Goal: Task Accomplishment & Management: Manage account settings

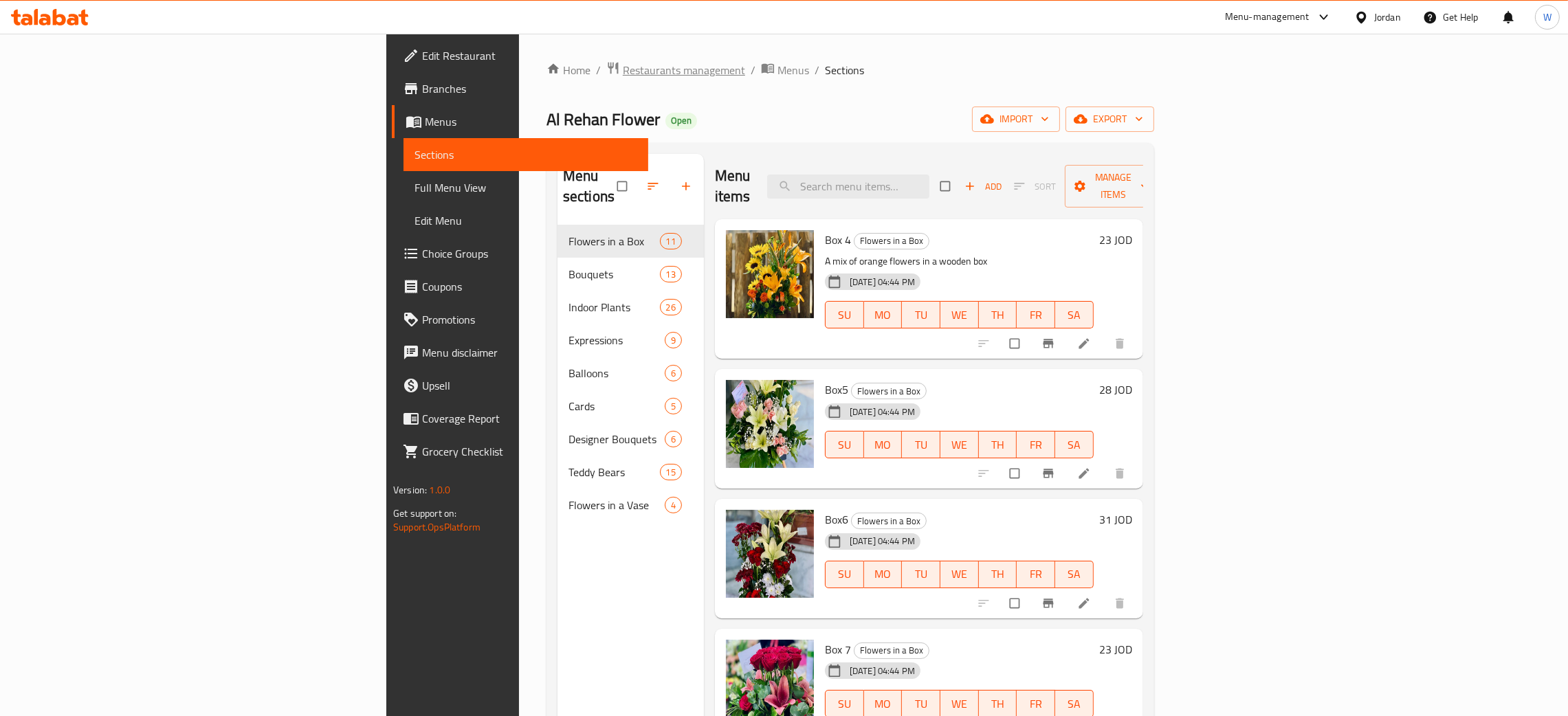
click at [623, 73] on span "Restaurants management" at bounding box center [683, 69] width 122 height 16
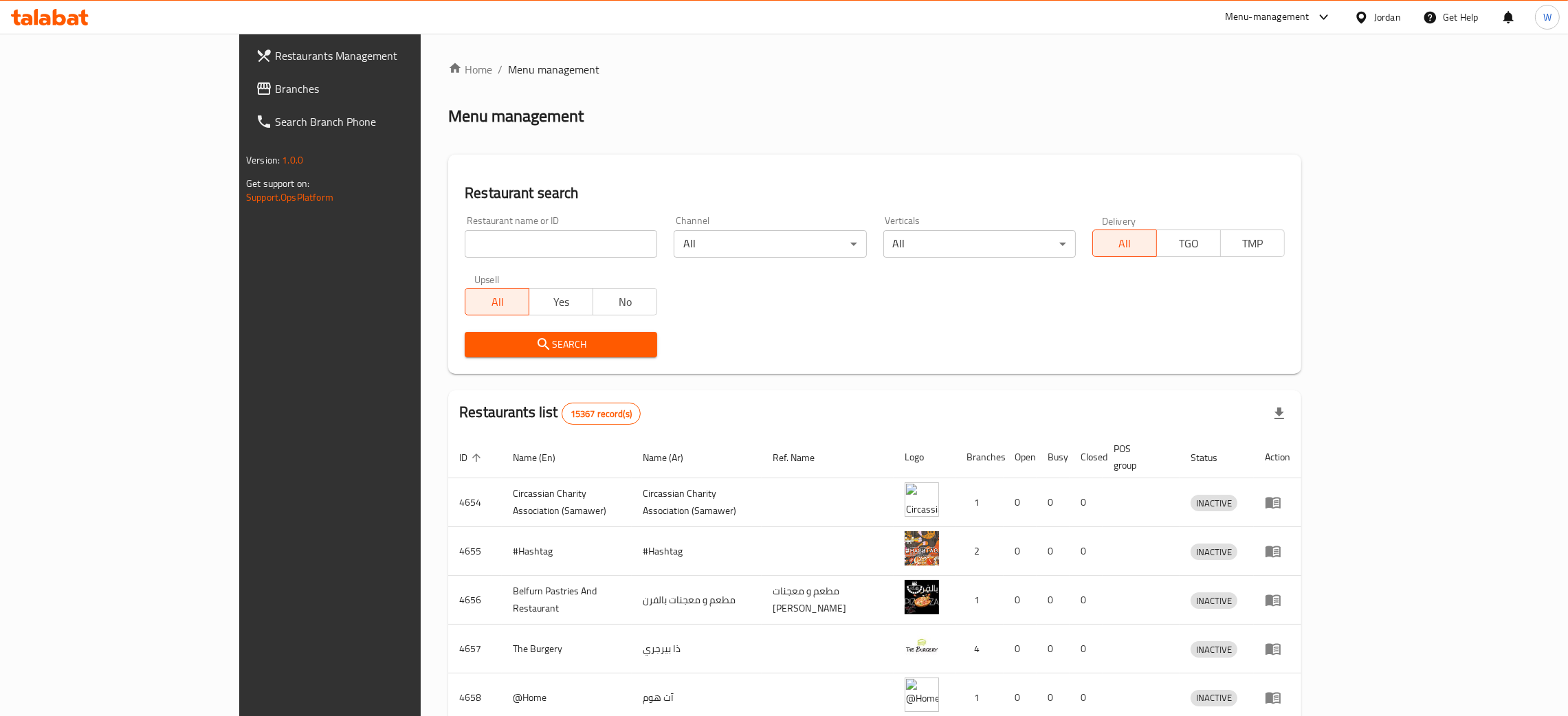
click at [448, 254] on div "Home / Menu management Menu management Restaurant search Restaurant name or ID …" at bounding box center [874, 537] width 853 height 951
click at [465, 242] on input "search" at bounding box center [561, 244] width 192 height 27
type input "kaila flowers"
click at [509, 336] on span "Search" at bounding box center [560, 344] width 171 height 17
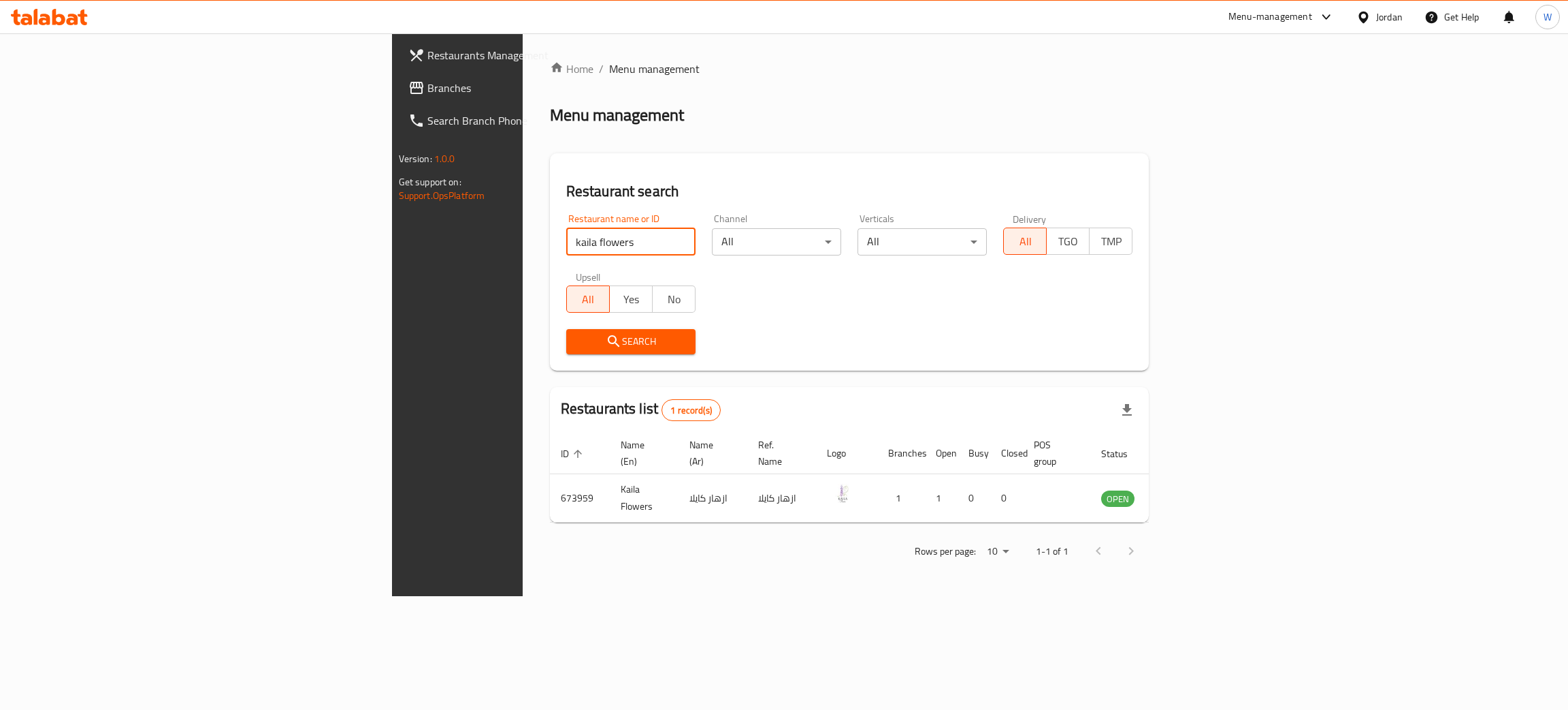
drag, startPoint x: 409, startPoint y: 232, endPoint x: 336, endPoint y: 243, distance: 73.8
click at [561, 243] on input "kaila flowers" at bounding box center [627, 242] width 132 height 27
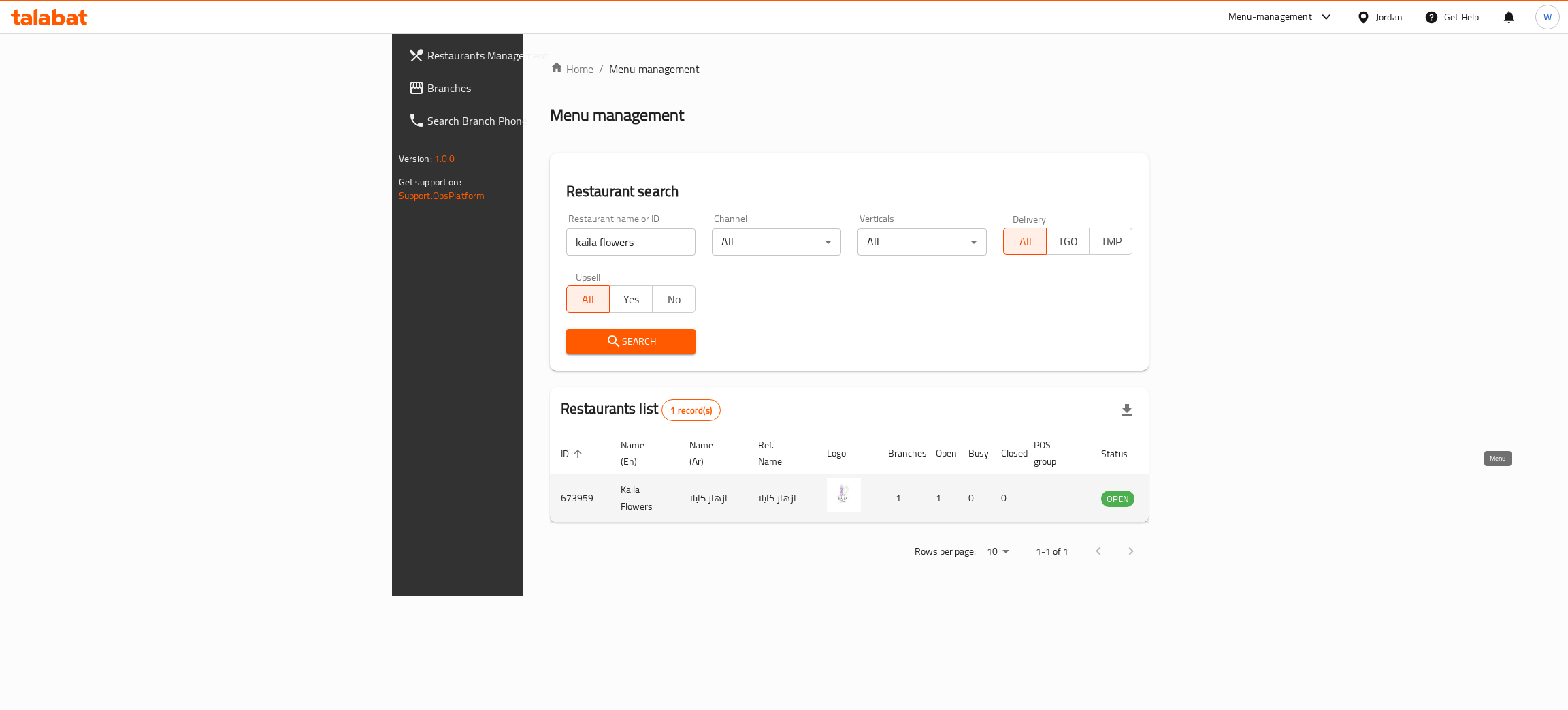
click at [1216, 490] on icon "enhanced table" at bounding box center [1208, 498] width 16 height 16
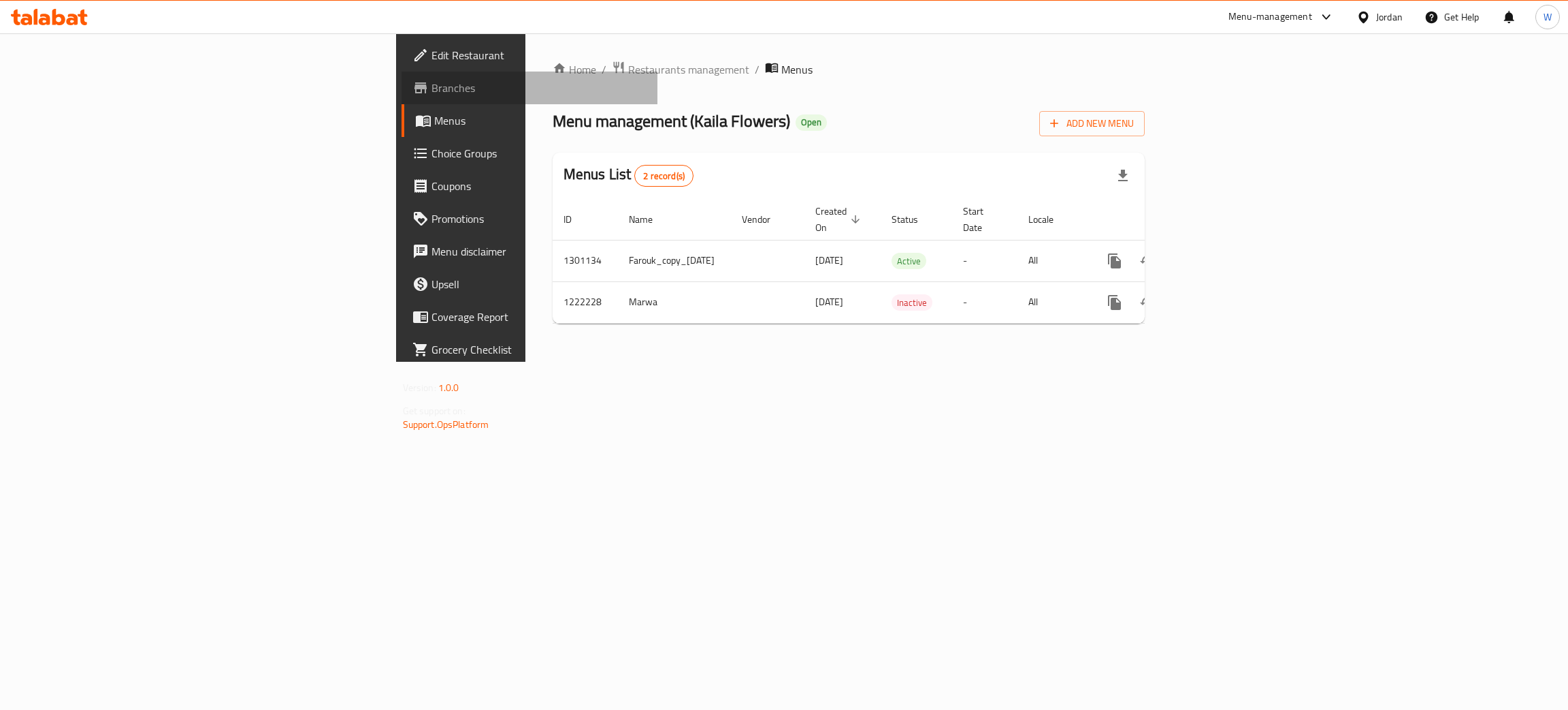
click at [432, 93] on span "Branches" at bounding box center [539, 87] width 215 height 16
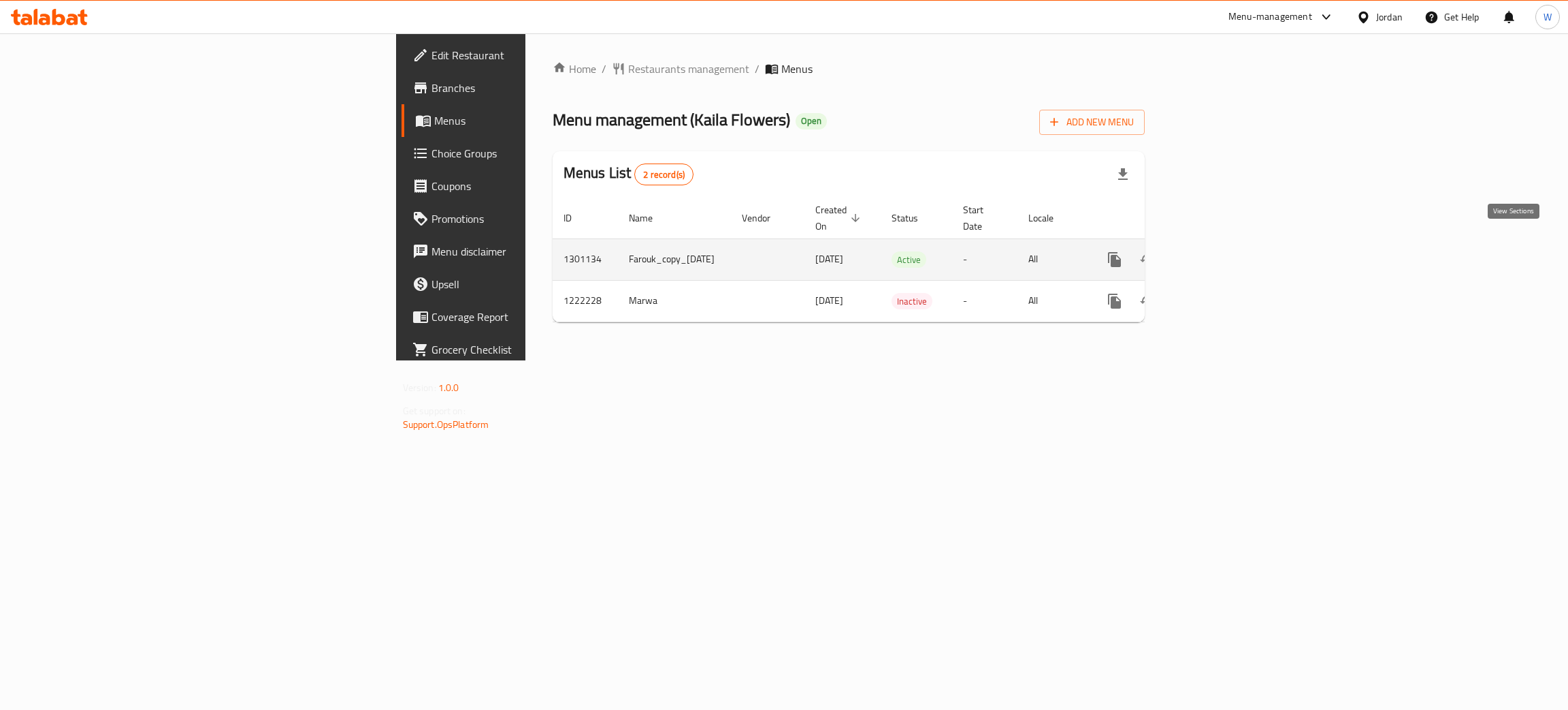
click at [1221, 252] on icon "enhanced table" at bounding box center [1212, 260] width 16 height 16
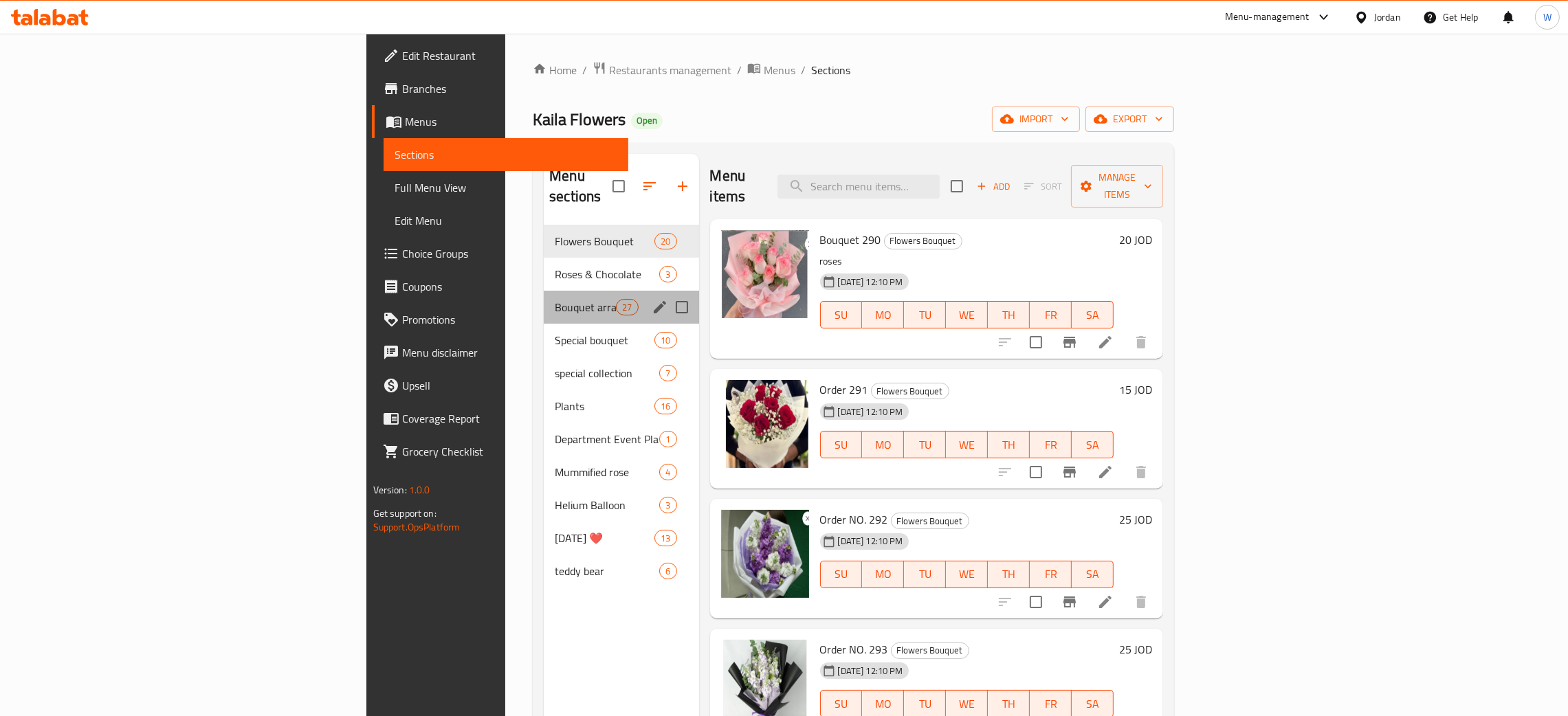
click at [543, 291] on div "Bouquet arrangements 27" at bounding box center [620, 307] width 154 height 33
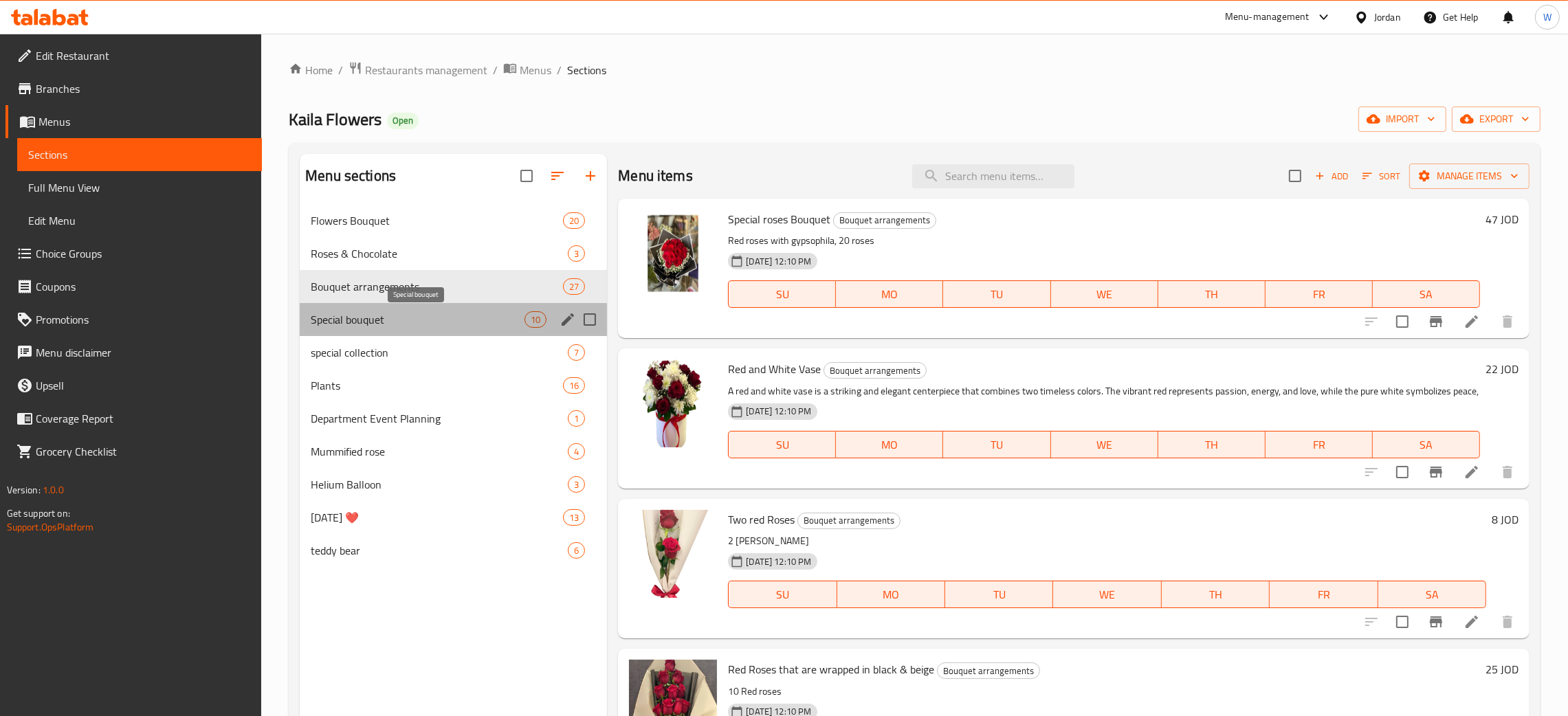
click at [441, 320] on span "Special bouquet" at bounding box center [417, 319] width 213 height 16
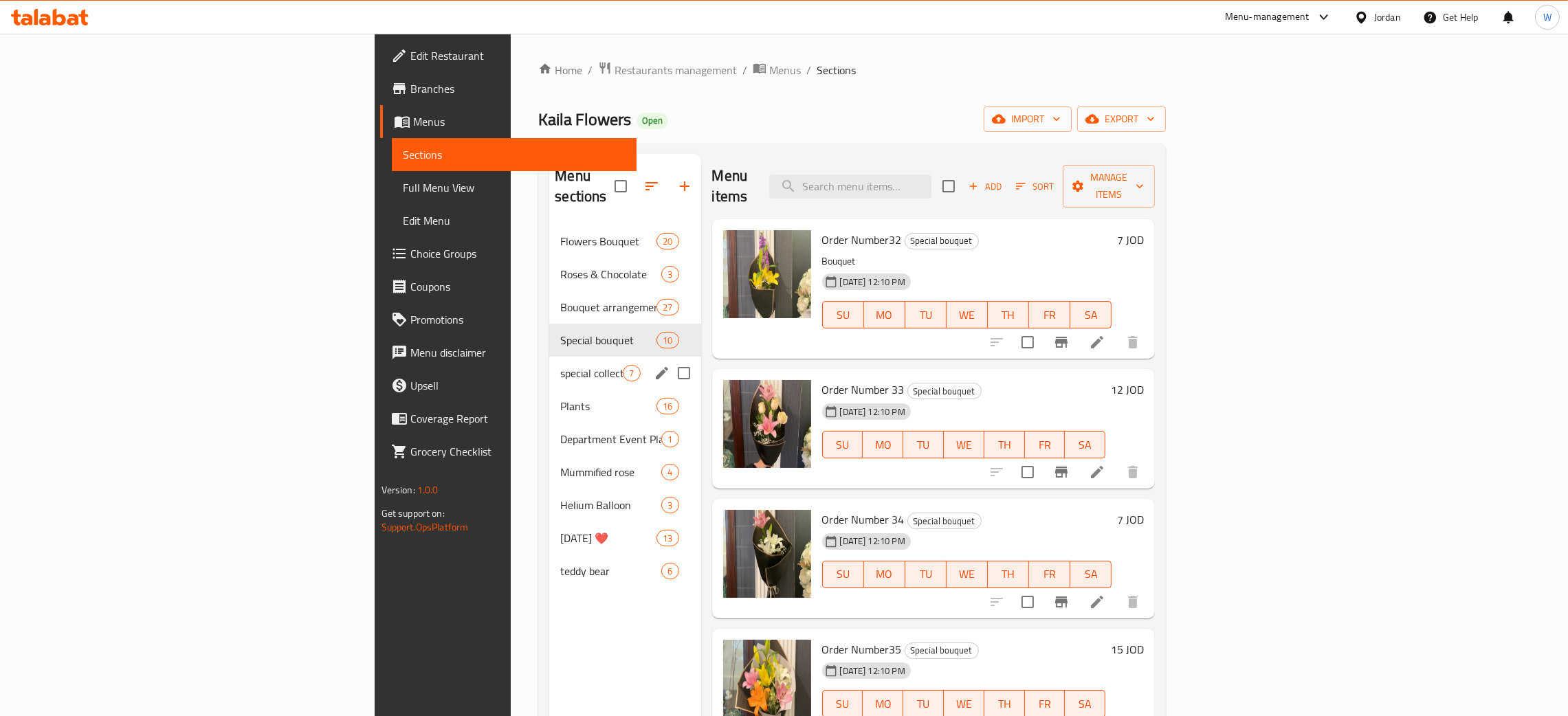
click at [549, 362] on div "special collection 7" at bounding box center [624, 373] width 151 height 33
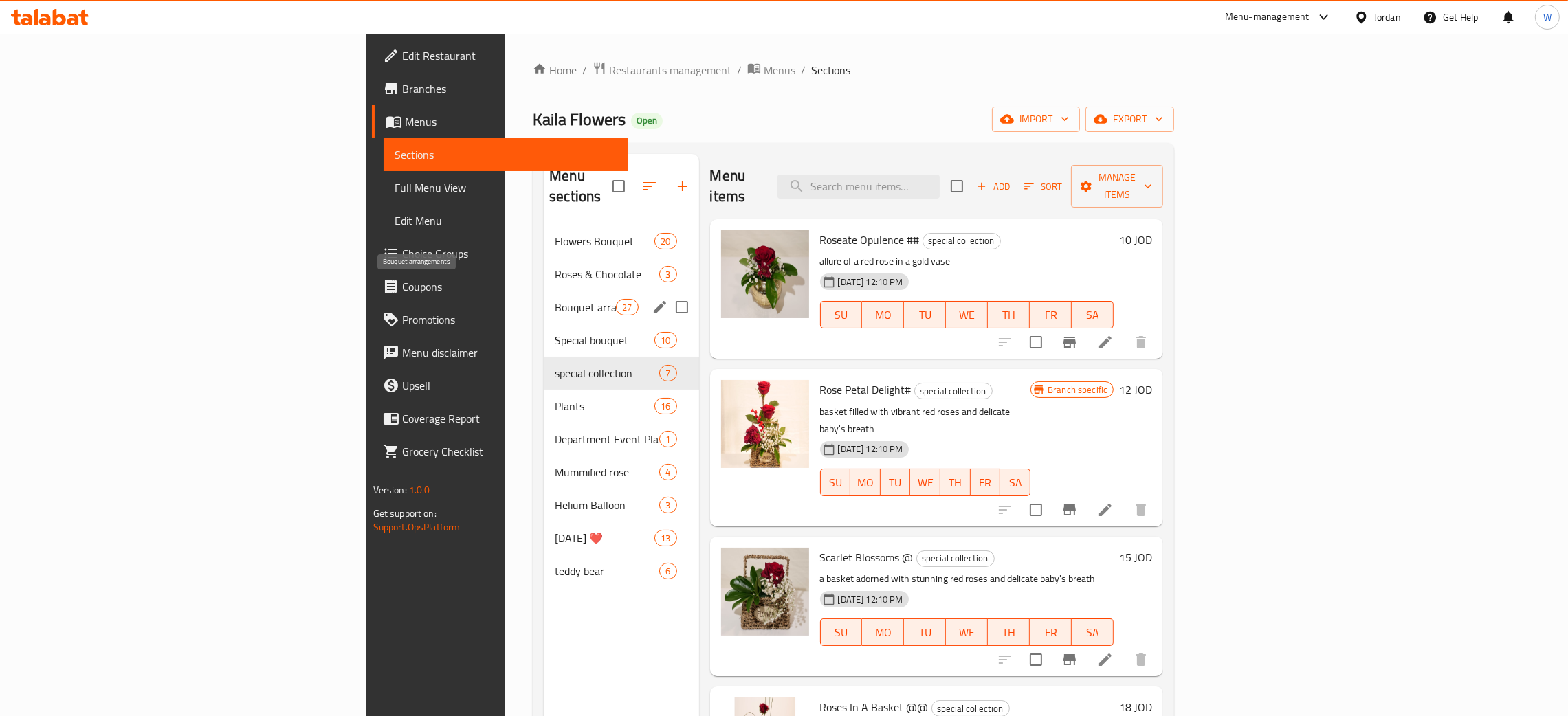
click at [543, 296] on div "Bouquet arrangements 27" at bounding box center [620, 307] width 154 height 33
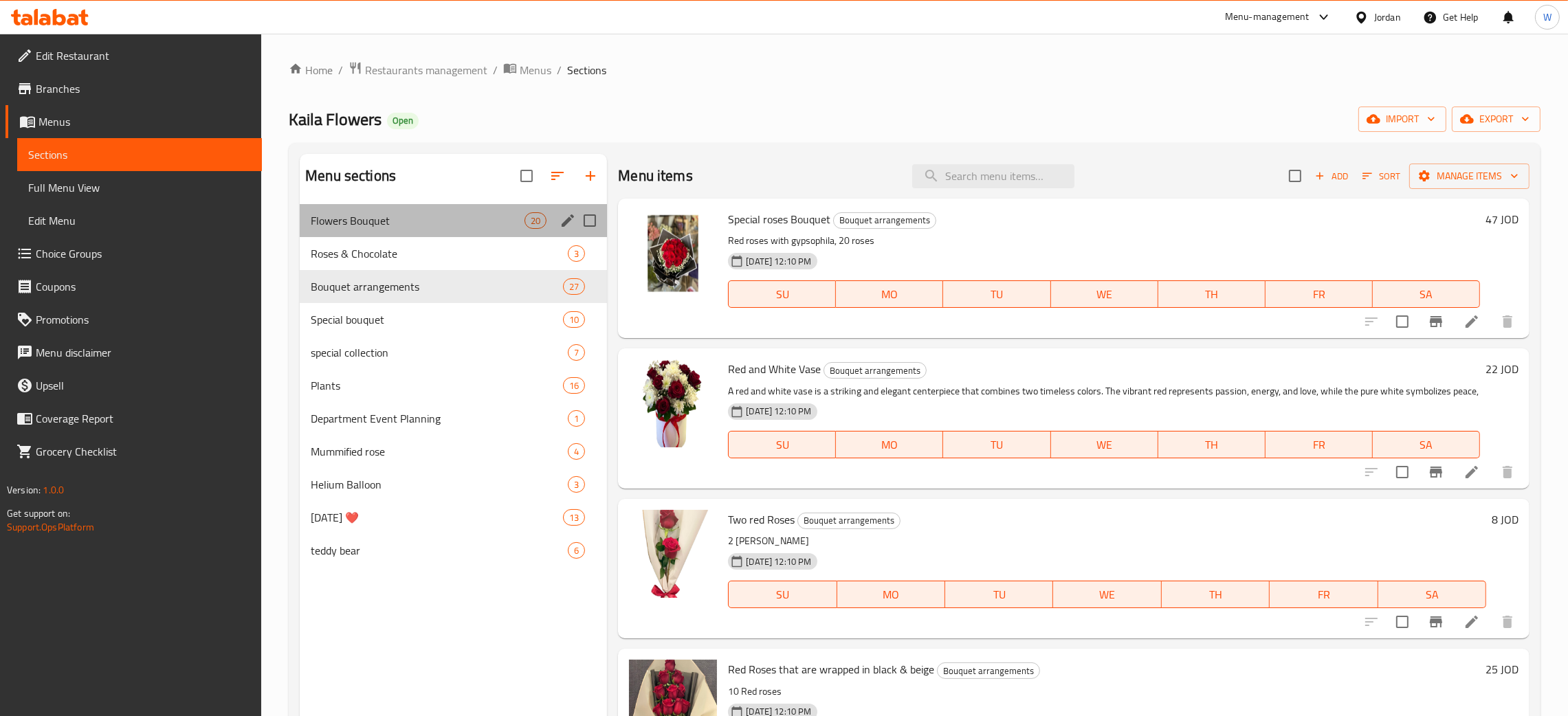
click at [374, 209] on div "Flowers Bouquet 20" at bounding box center [454, 220] width 307 height 33
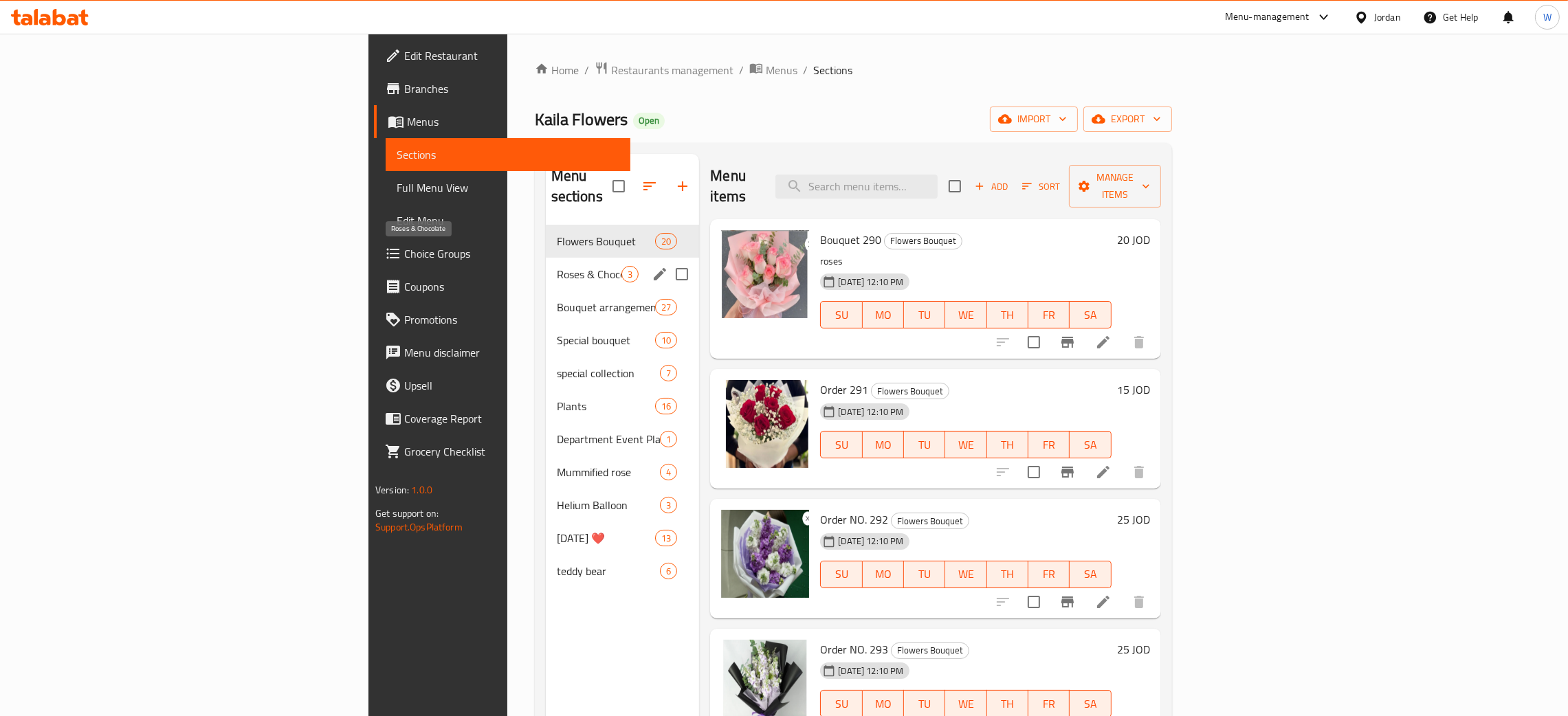
click at [556, 266] on span "Roses & Chocolate" at bounding box center [589, 274] width 66 height 16
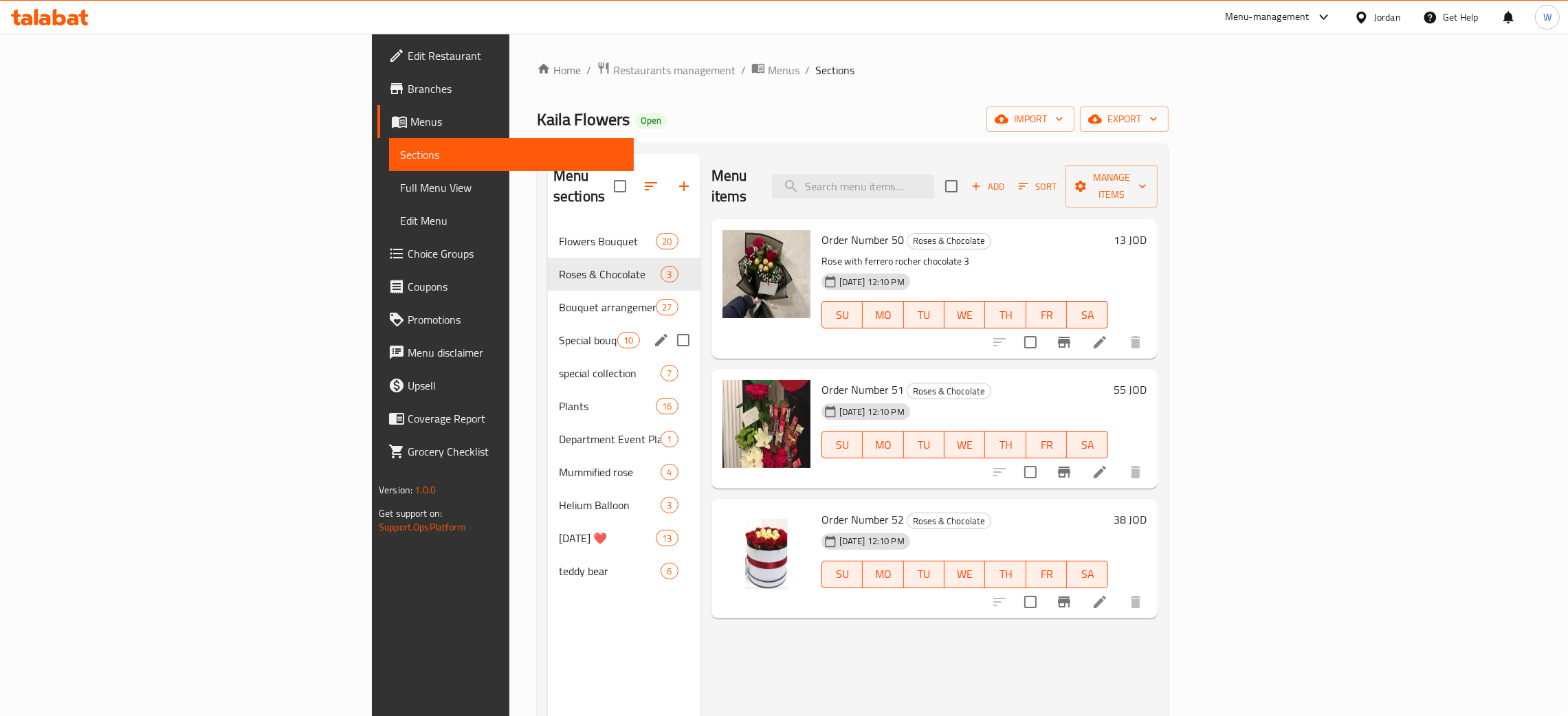
click at [559, 299] on span "Bouquet arrangements" at bounding box center [607, 307] width 97 height 16
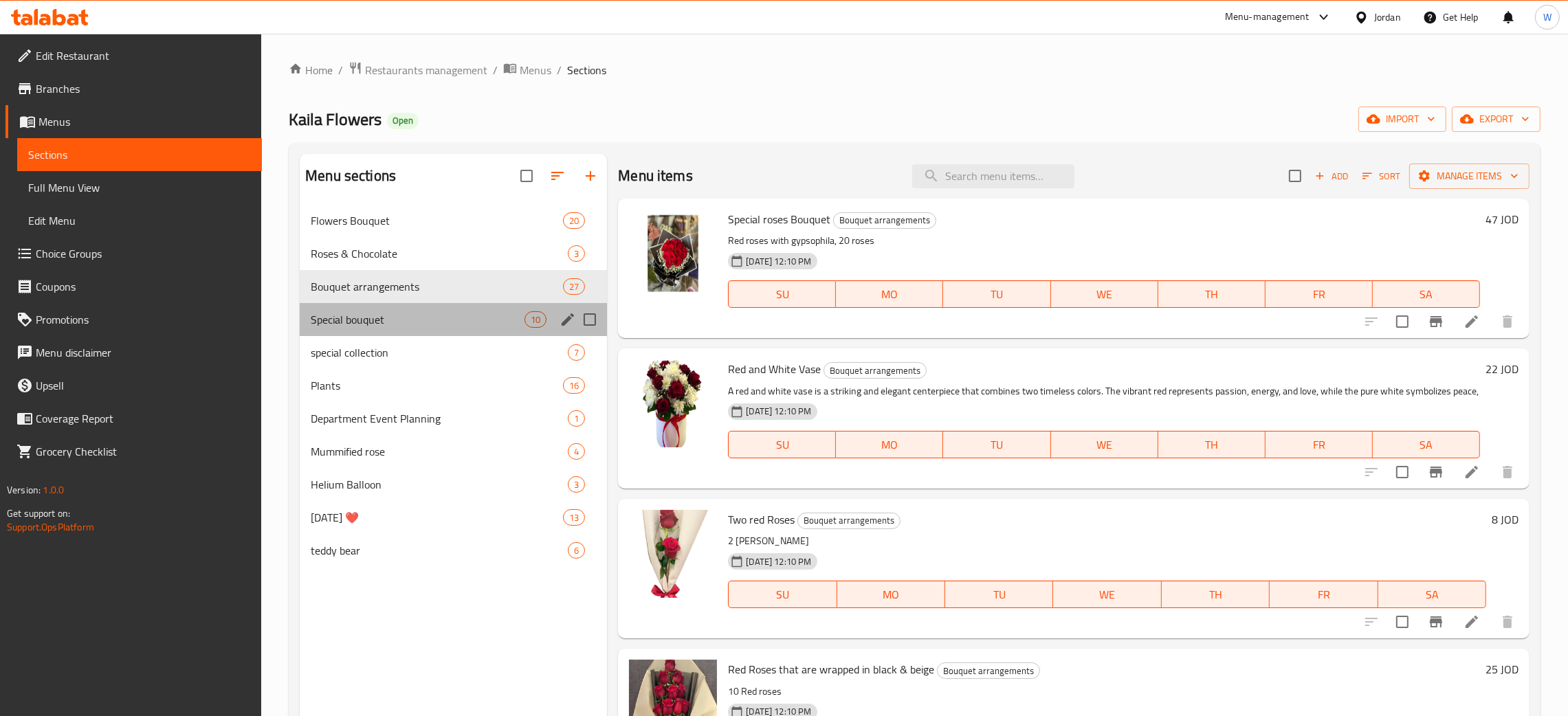
click at [418, 328] on div "Special bouquet 10" at bounding box center [454, 319] width 307 height 33
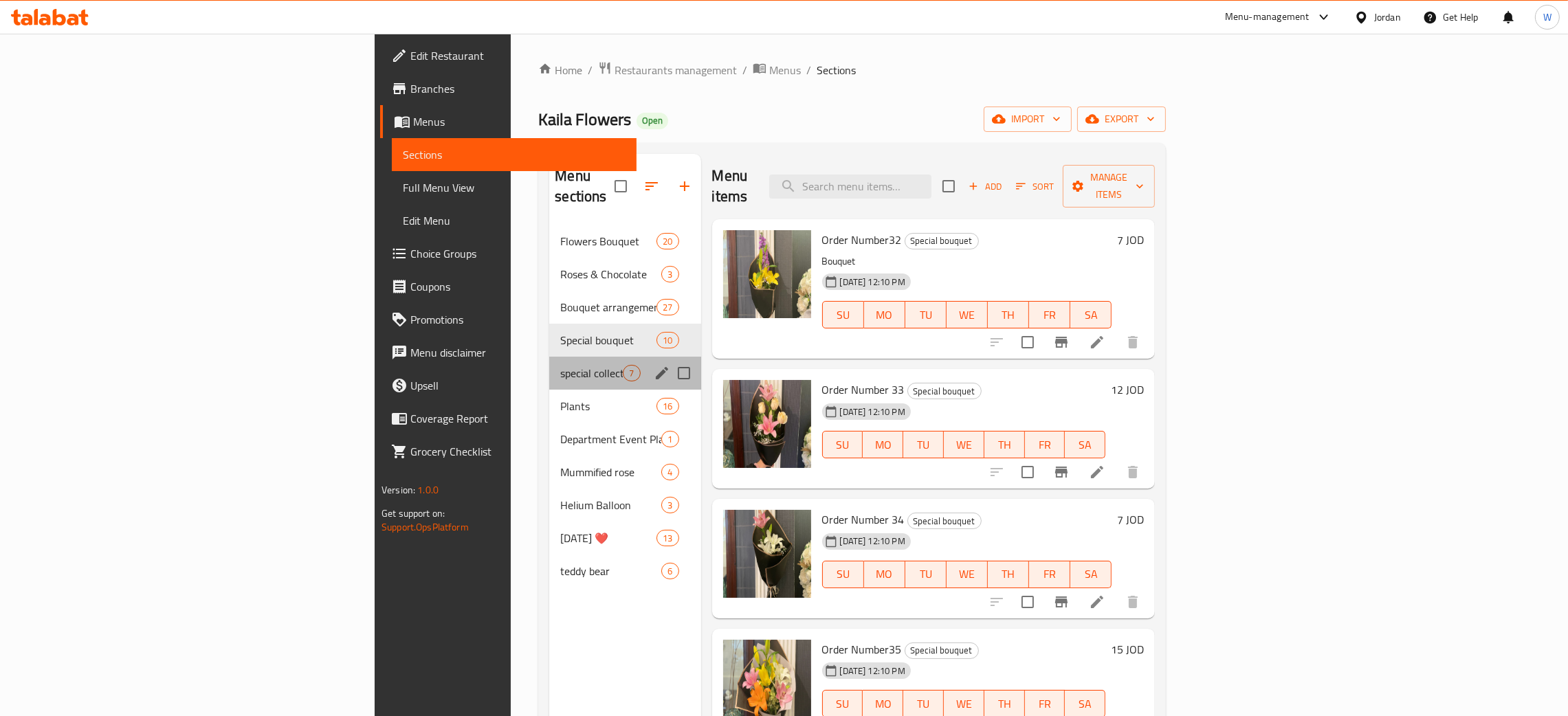
click at [549, 367] on div "special collection 7" at bounding box center [624, 373] width 151 height 33
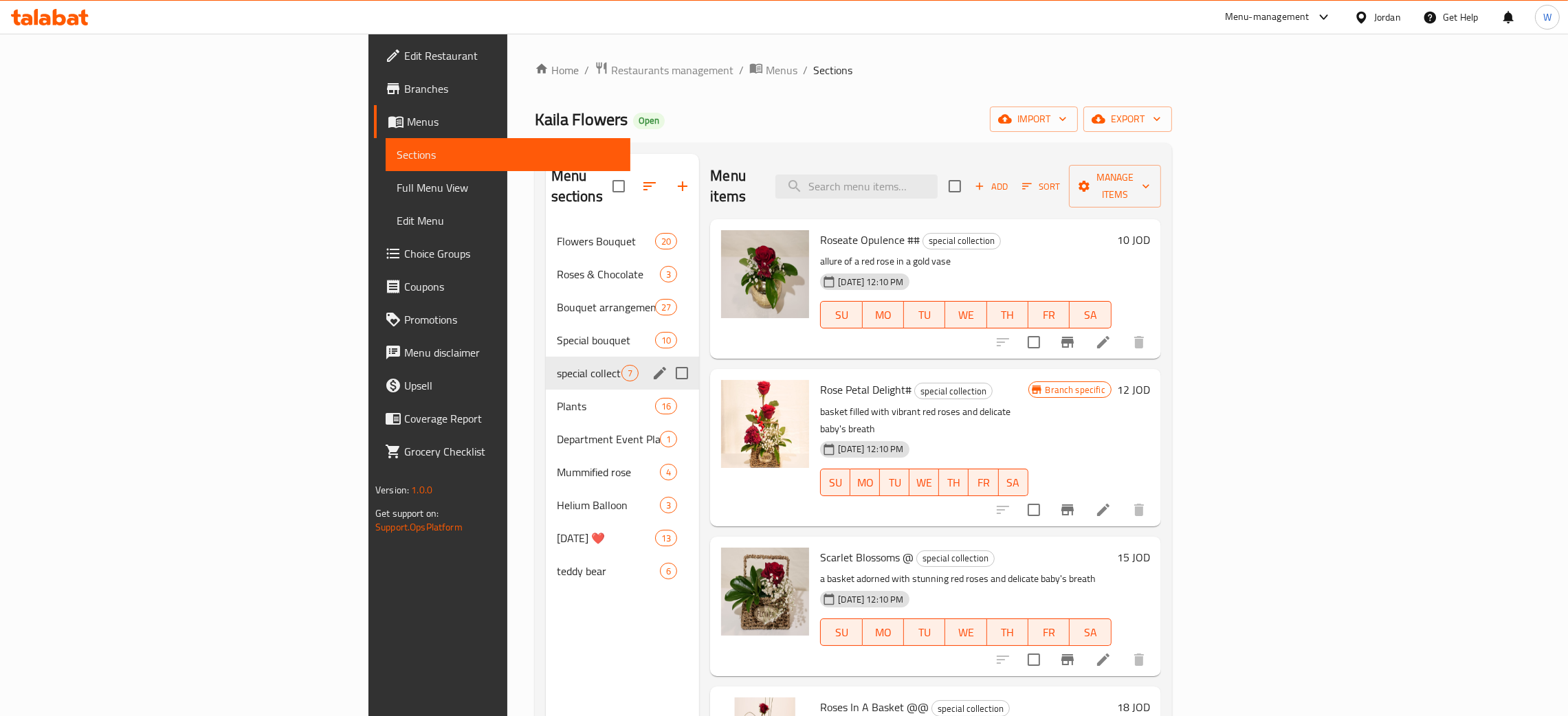
click at [556, 398] on span "Plants" at bounding box center [606, 406] width 99 height 16
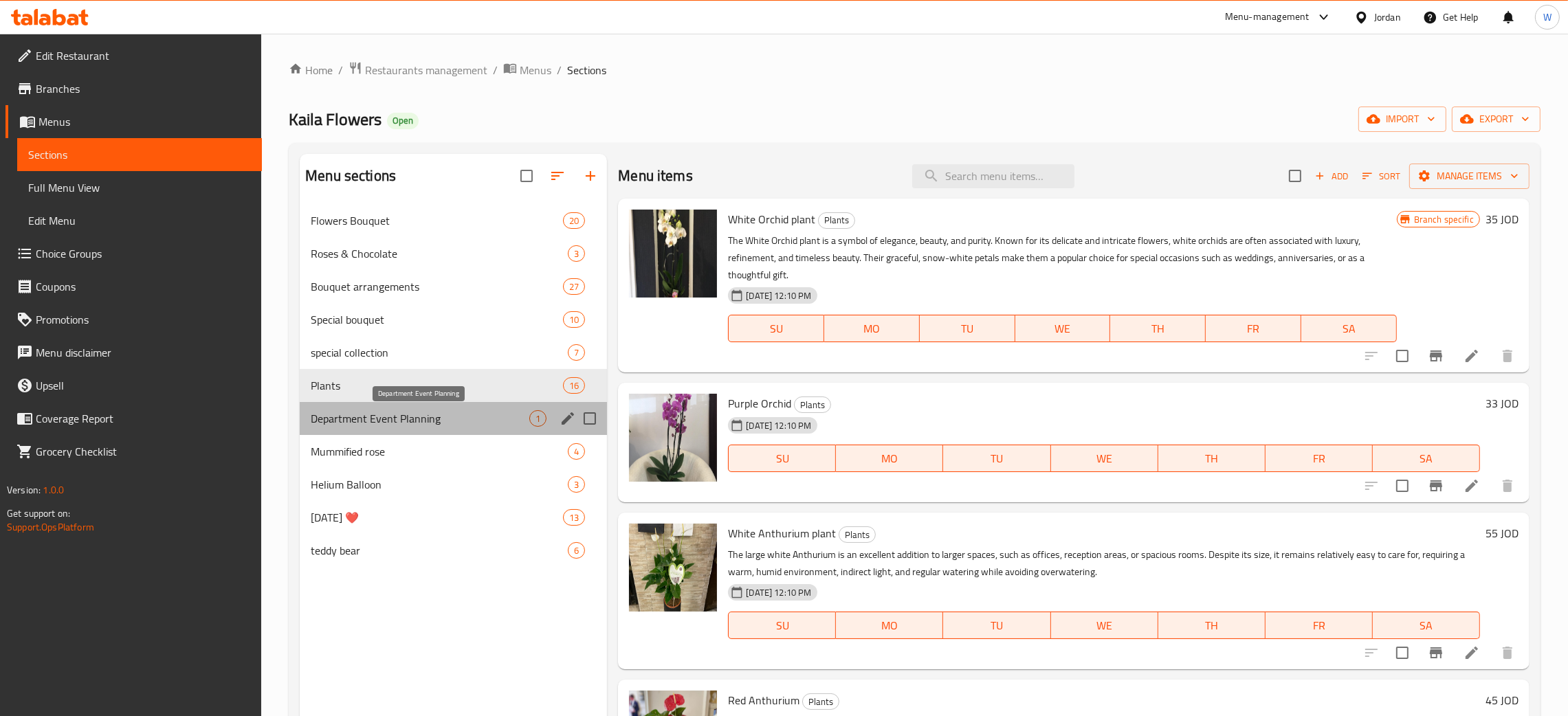
click at [395, 424] on span "Department Event Planning" at bounding box center [420, 418] width 218 height 16
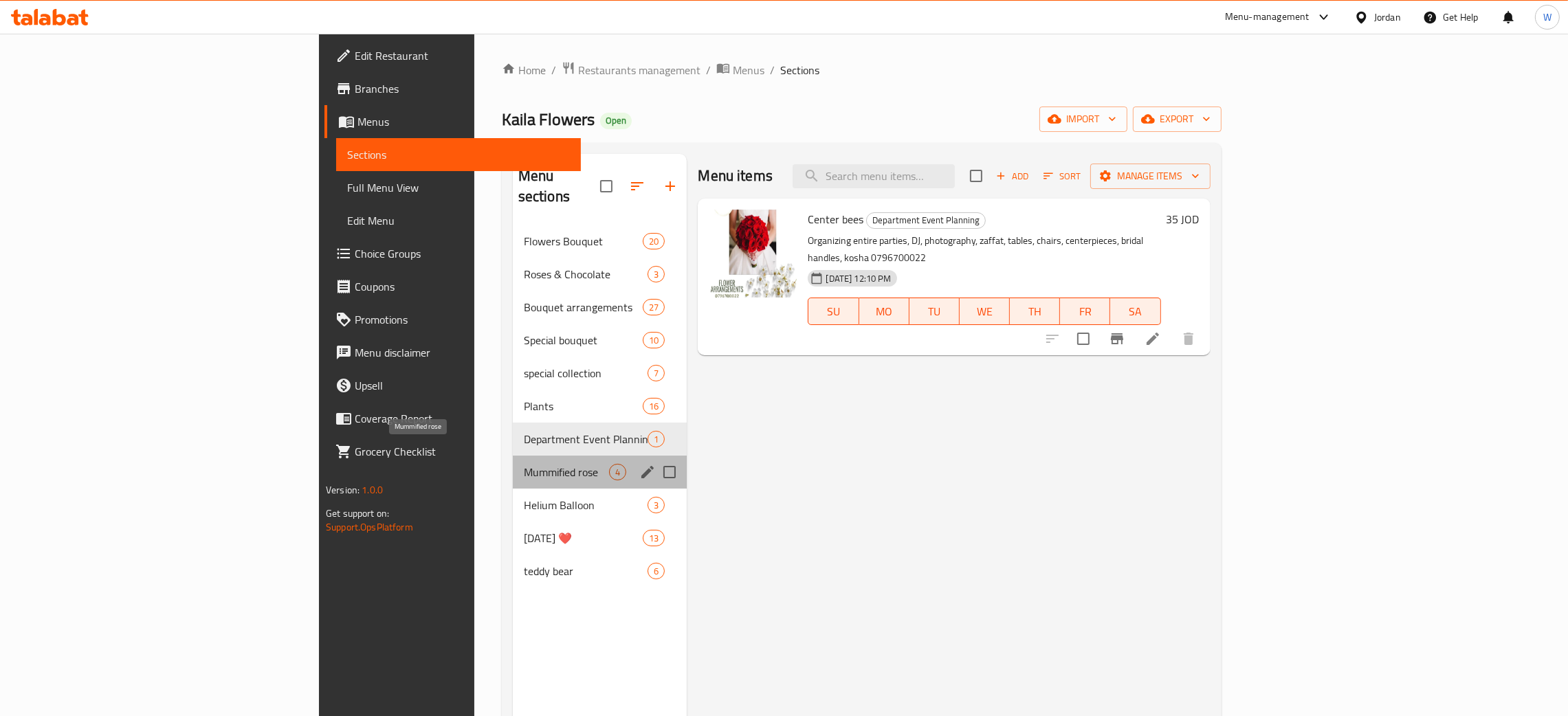
click at [524, 464] on span "Mummified rose" at bounding box center [567, 472] width 86 height 16
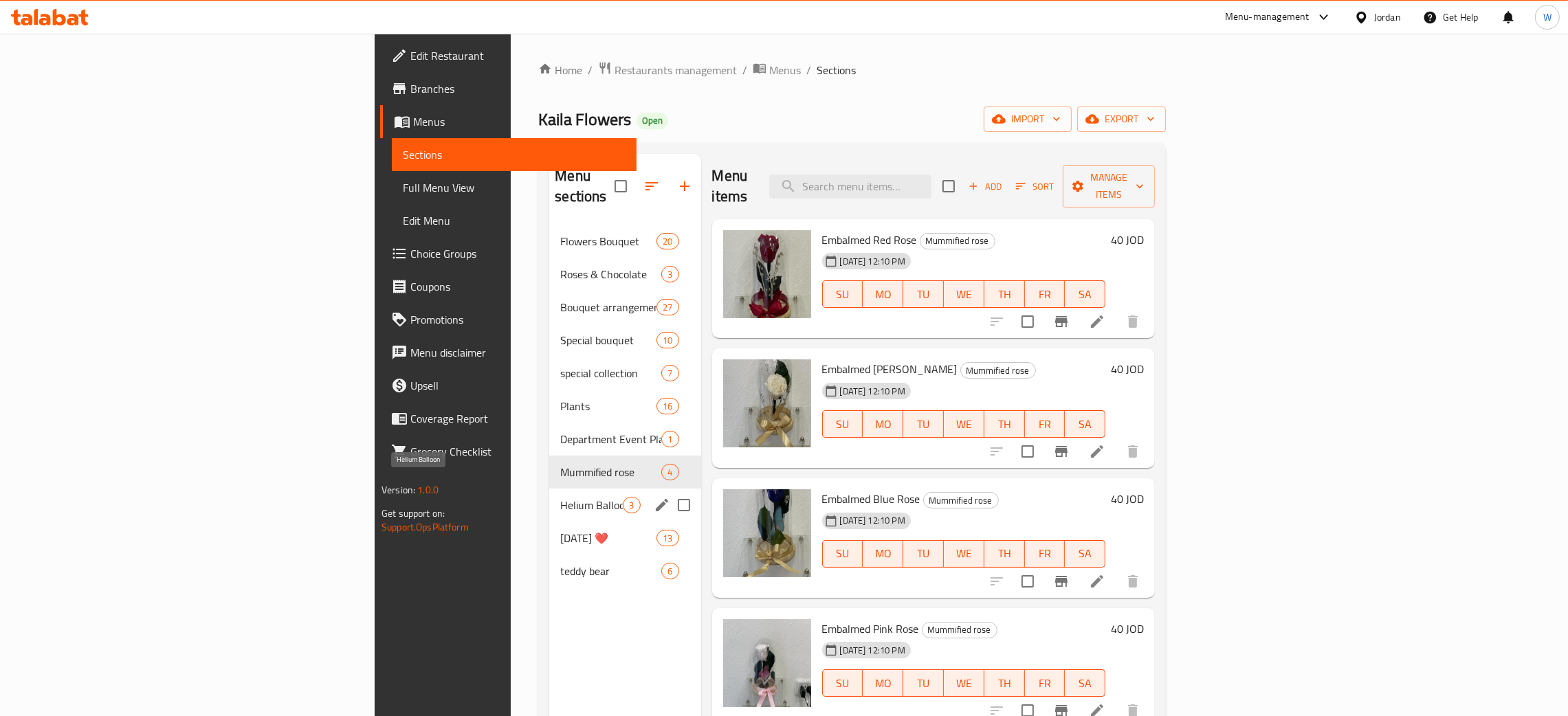
click at [560, 497] on span "Helium Balloon" at bounding box center [591, 505] width 62 height 16
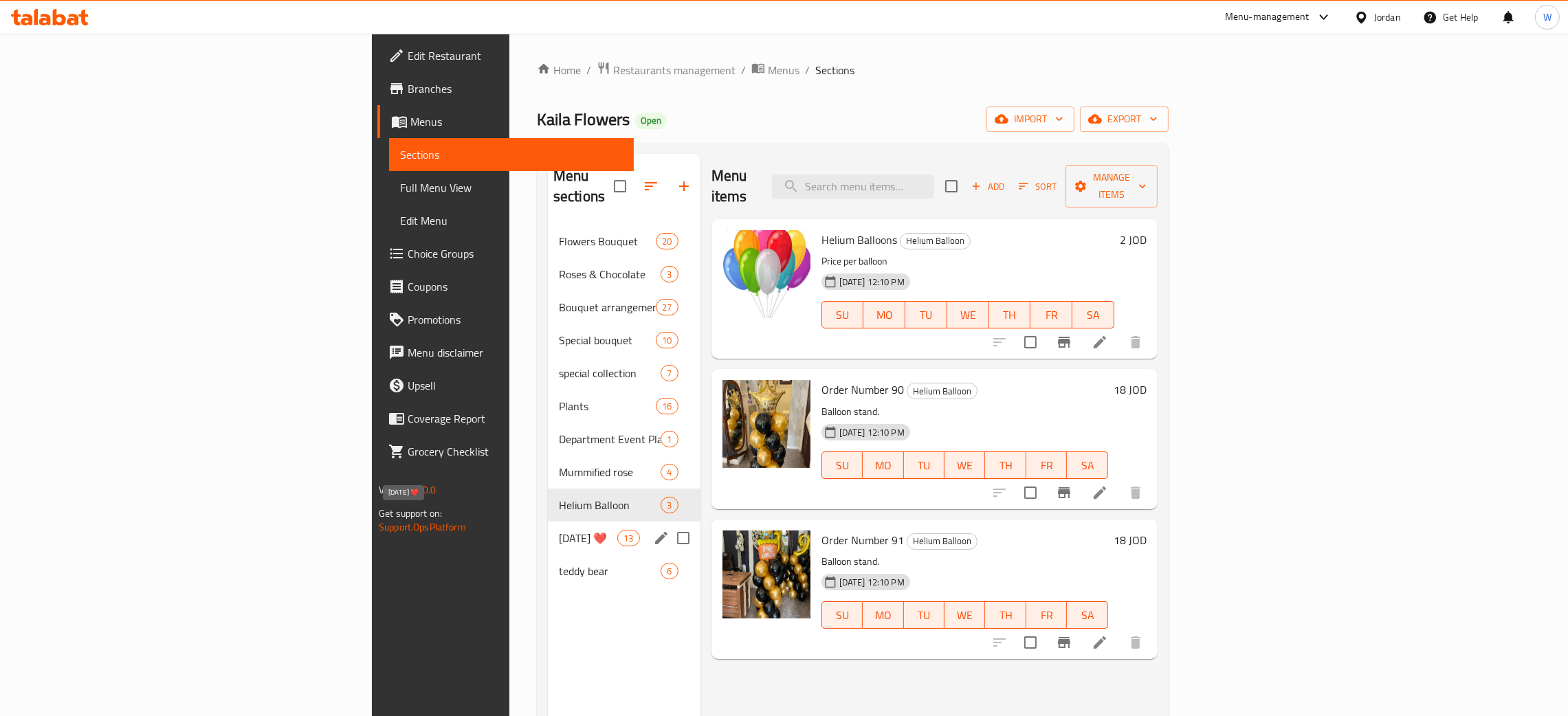
click at [559, 529] on span "[DATE] ❤️" at bounding box center [588, 537] width 58 height 16
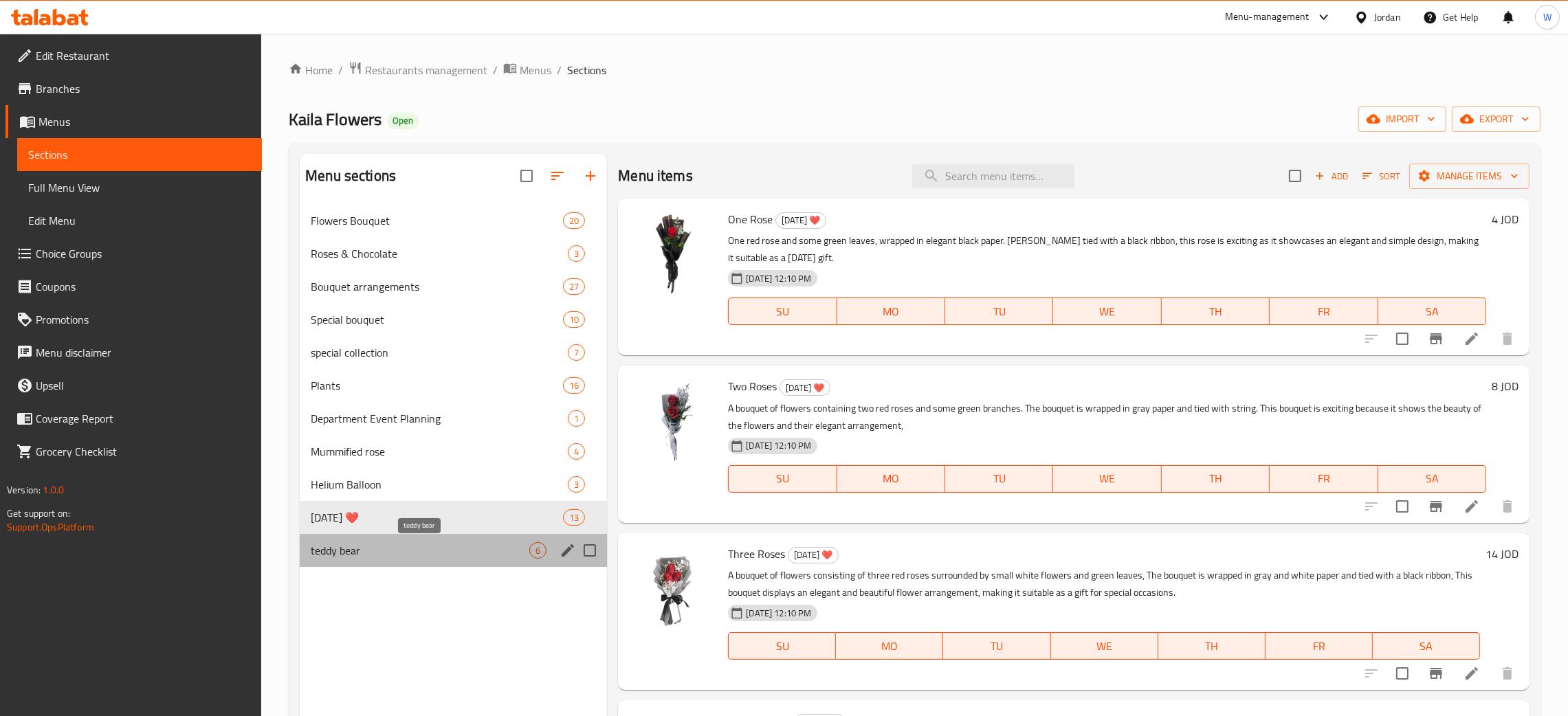
click at [391, 554] on span "teddy bear" at bounding box center [420, 550] width 218 height 16
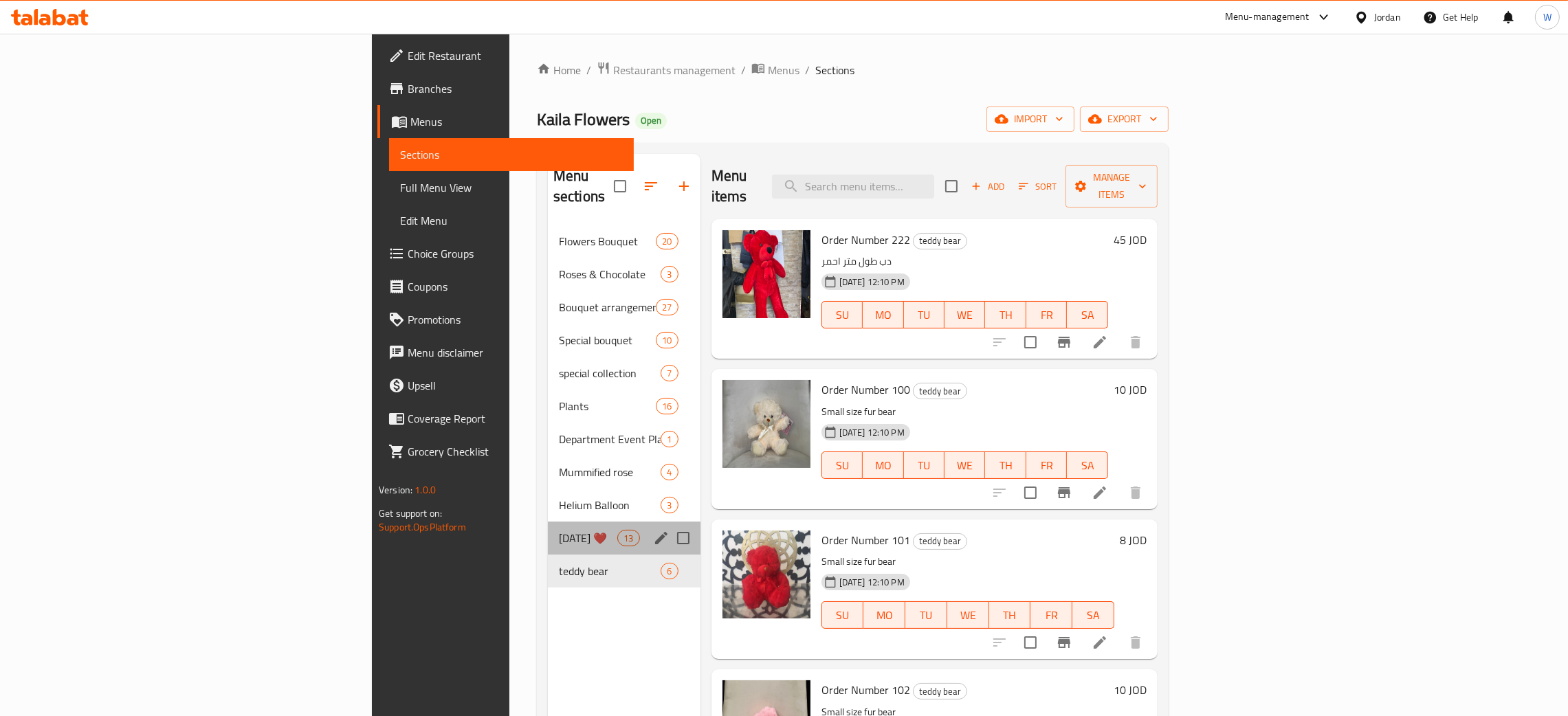
click at [547, 521] on div "[DATE] ❤️ 13" at bounding box center [623, 537] width 153 height 33
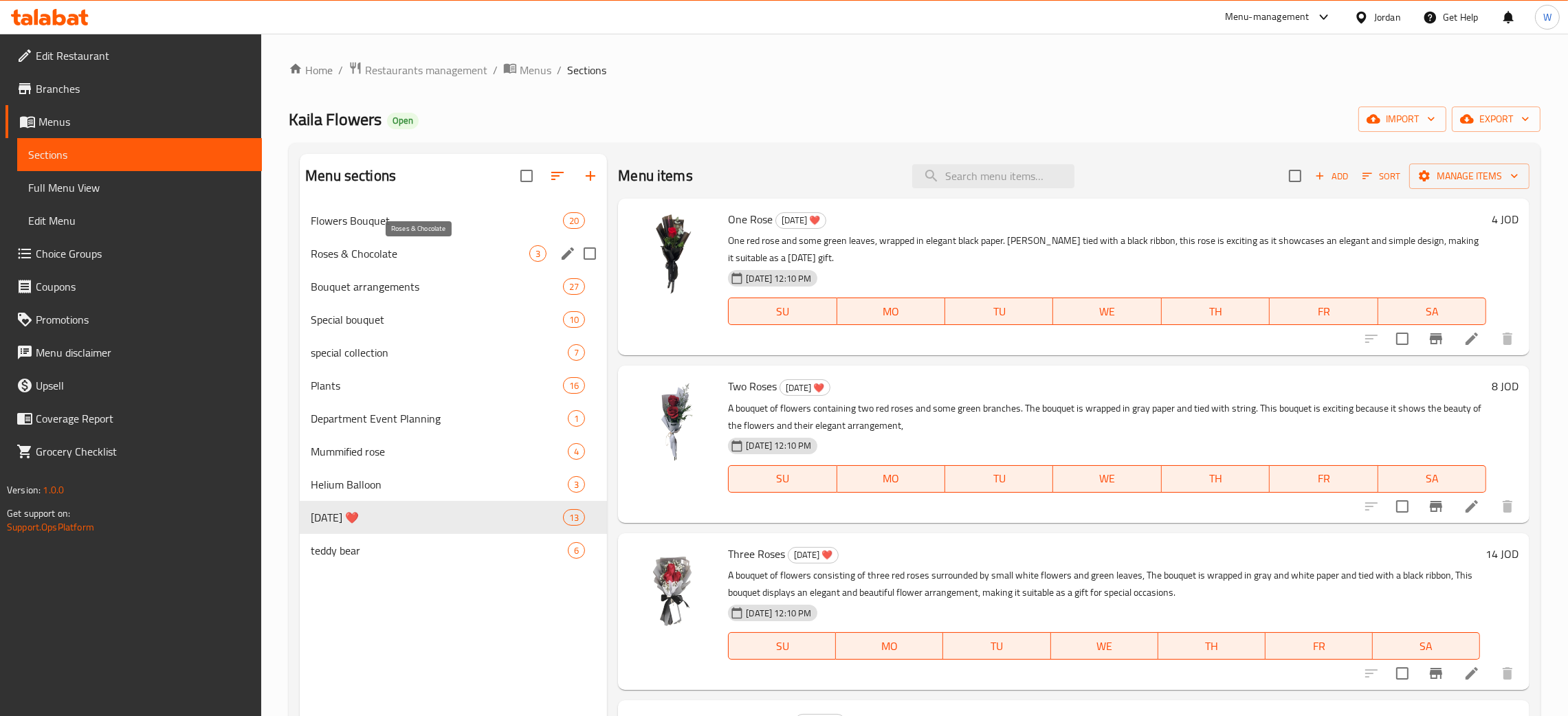
click at [412, 255] on span "Roses & Chocolate" at bounding box center [420, 253] width 218 height 16
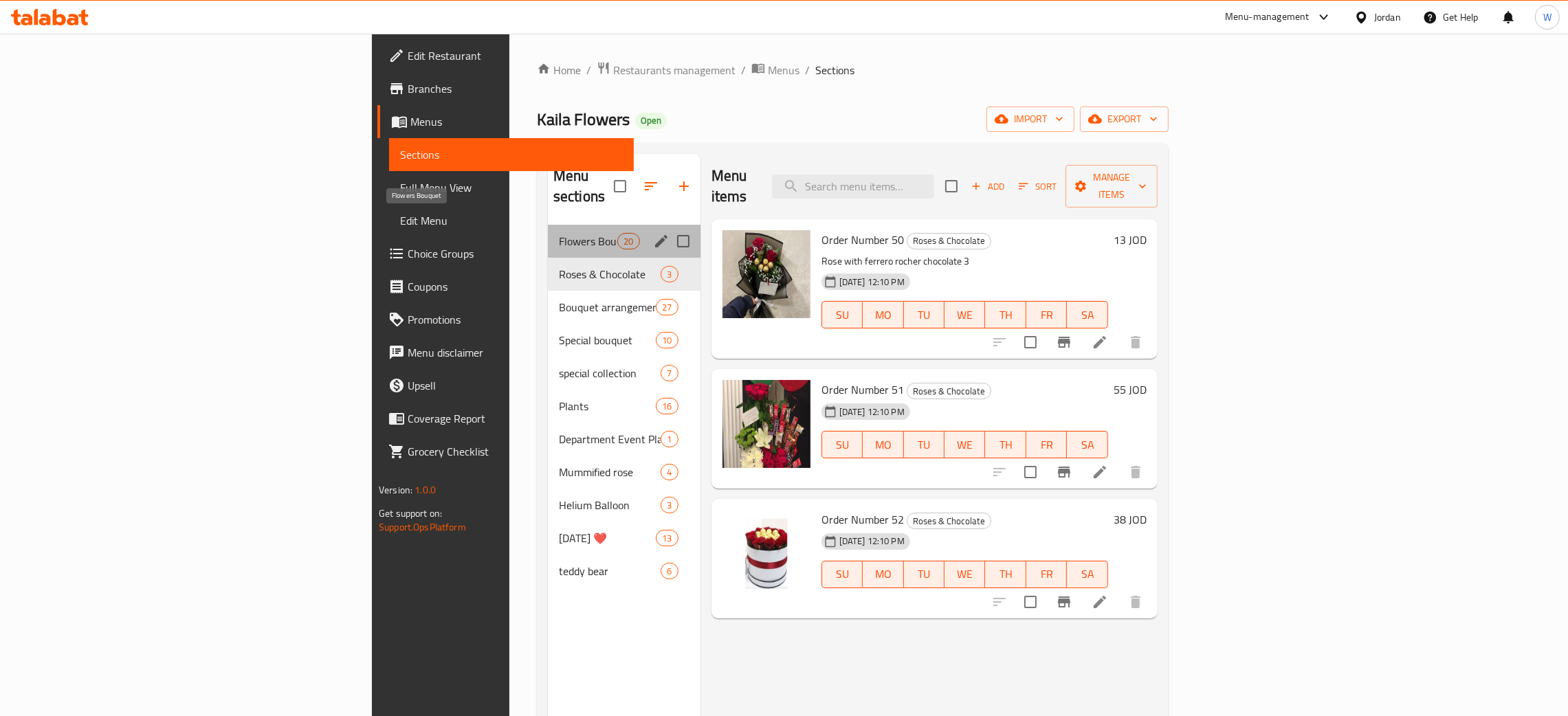
click at [559, 233] on span "Flowers Bouquet" at bounding box center [588, 241] width 58 height 16
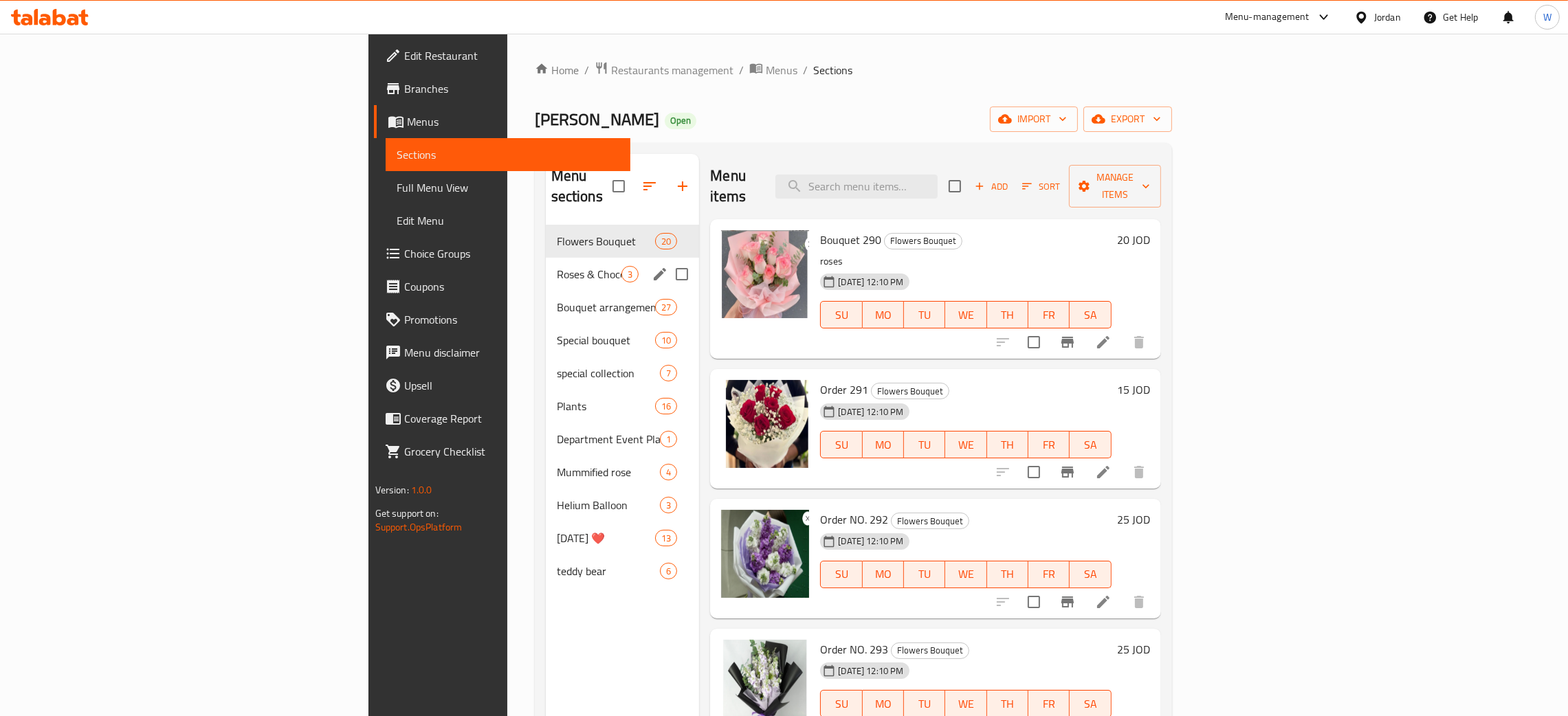
click at [556, 266] on span "Roses & Chocolate" at bounding box center [589, 274] width 66 height 16
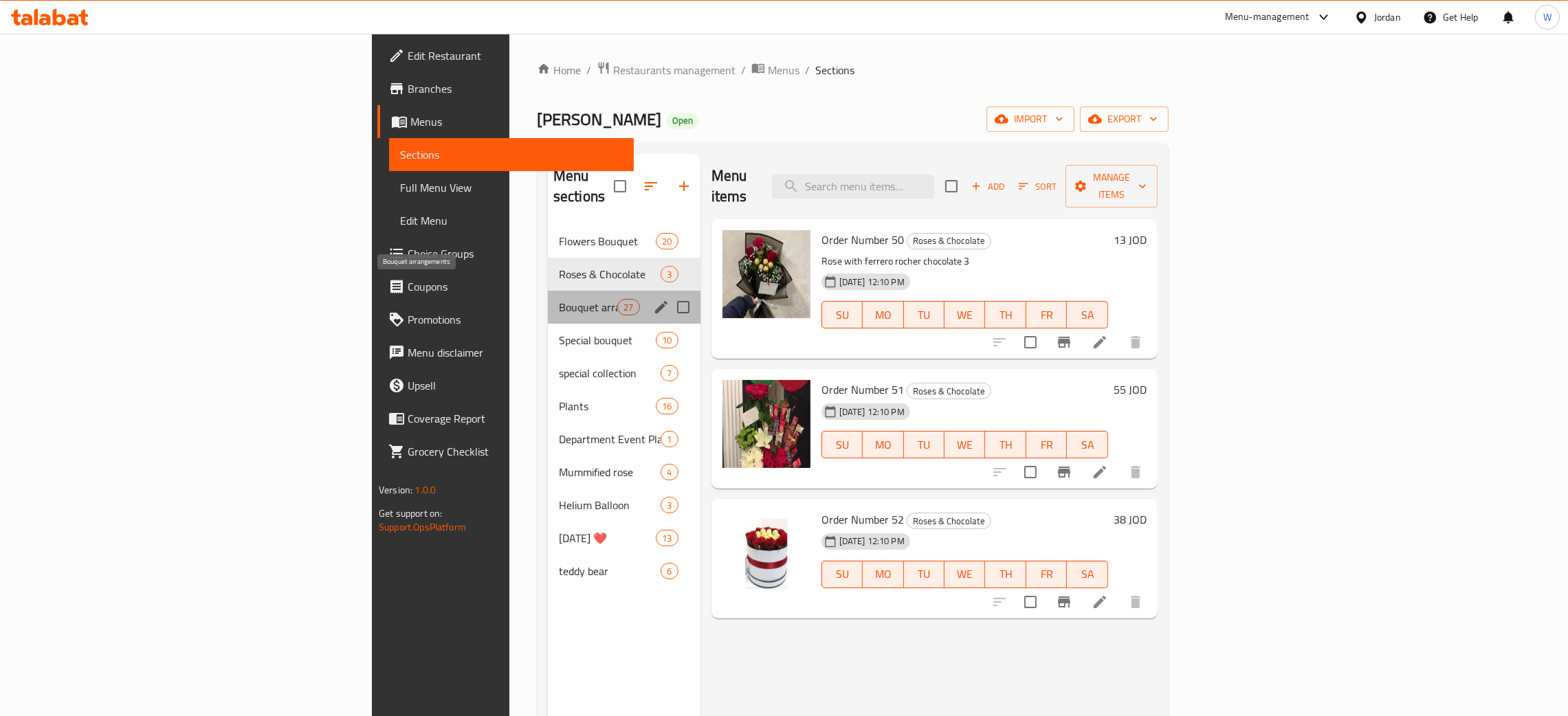
click at [559, 299] on span "Bouquet arrangements" at bounding box center [588, 307] width 58 height 16
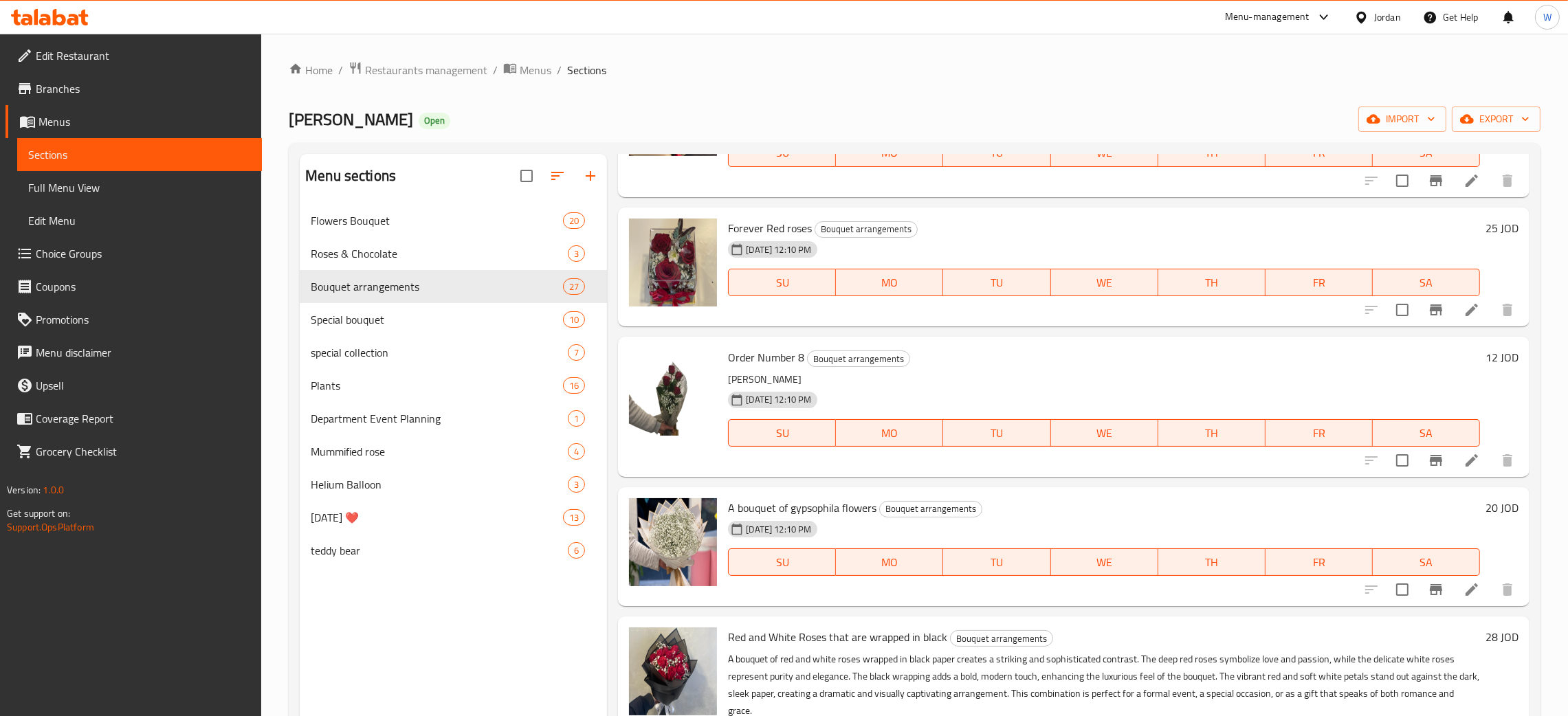
scroll to position [721, 0]
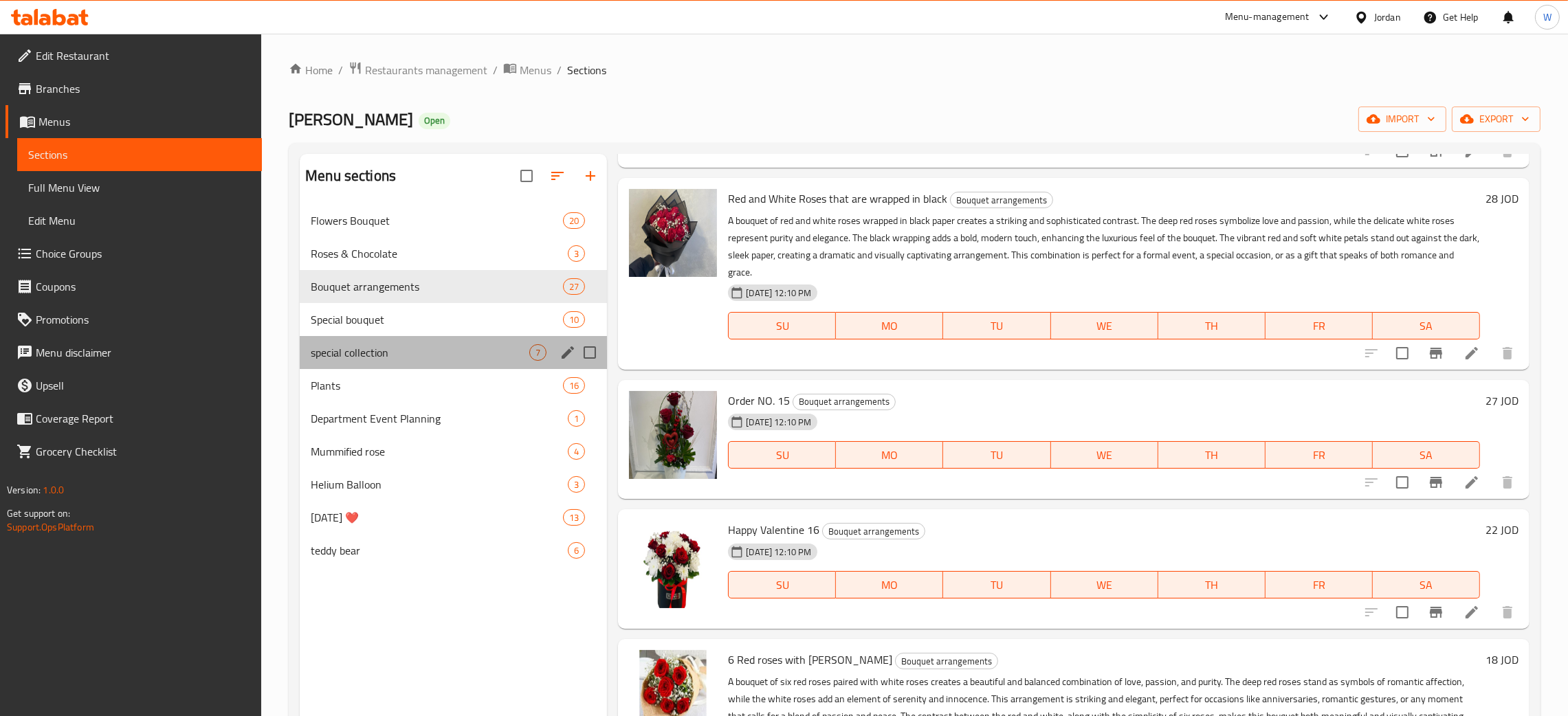
click at [303, 353] on div "special collection 7" at bounding box center [454, 352] width 307 height 33
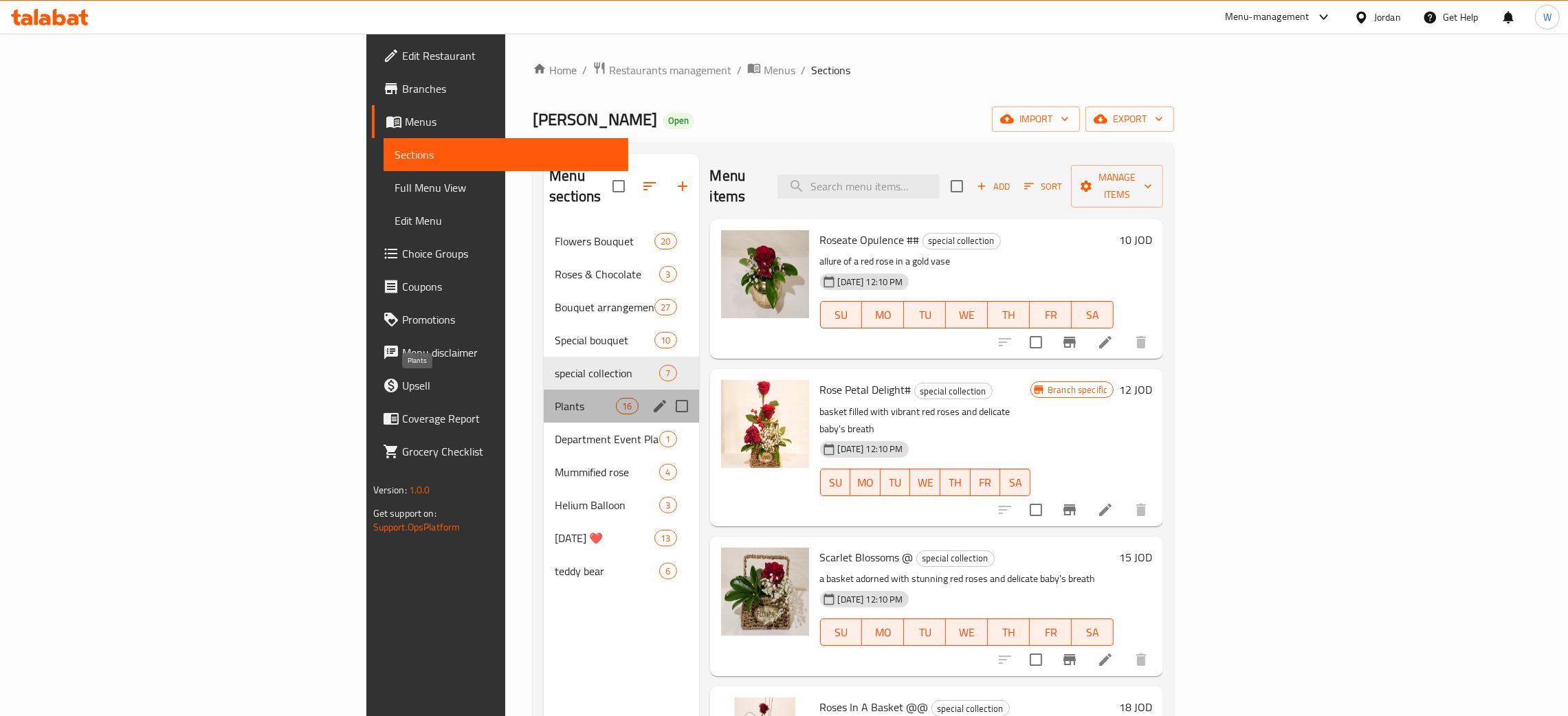
click at [555, 398] on span "Plants" at bounding box center [585, 406] width 61 height 16
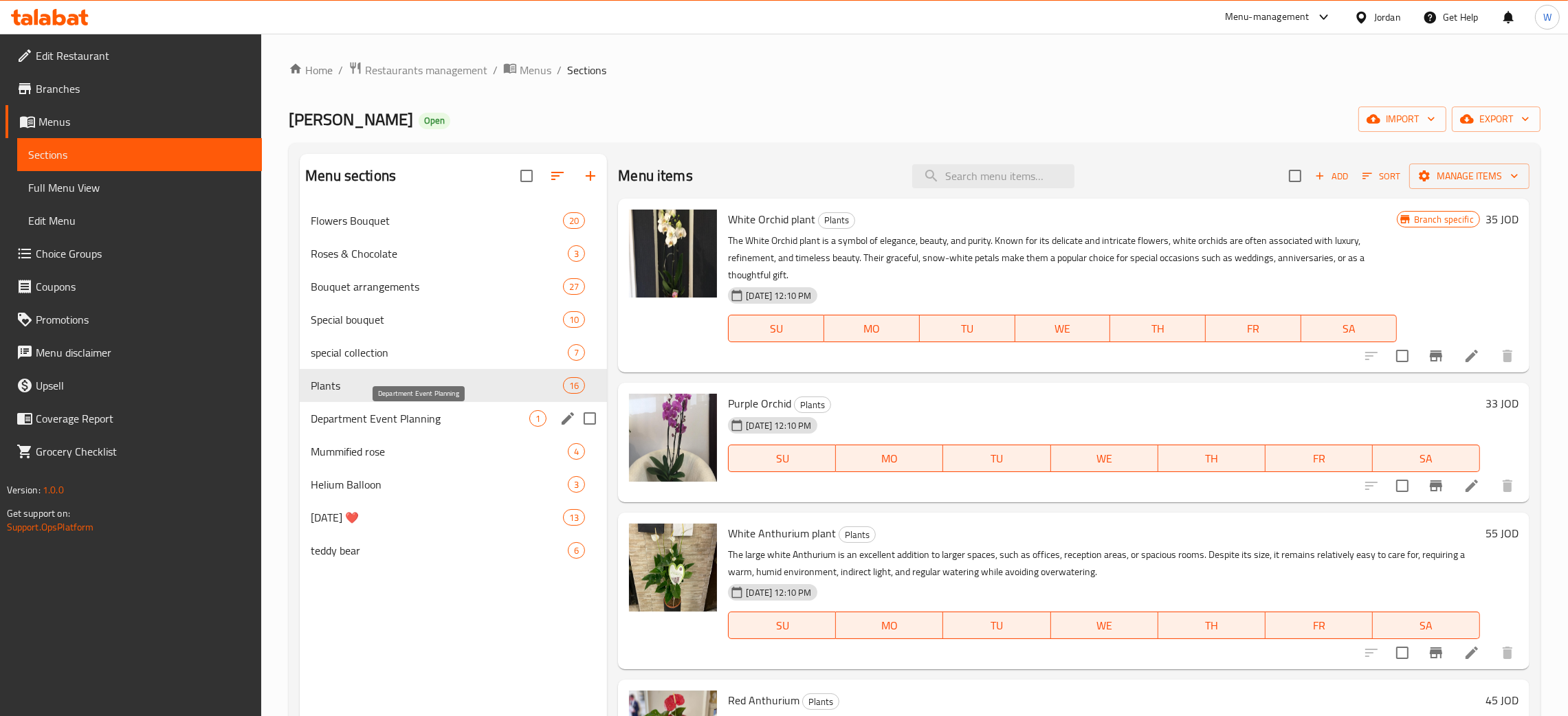
click at [443, 423] on span "Department Event Planning" at bounding box center [420, 418] width 218 height 16
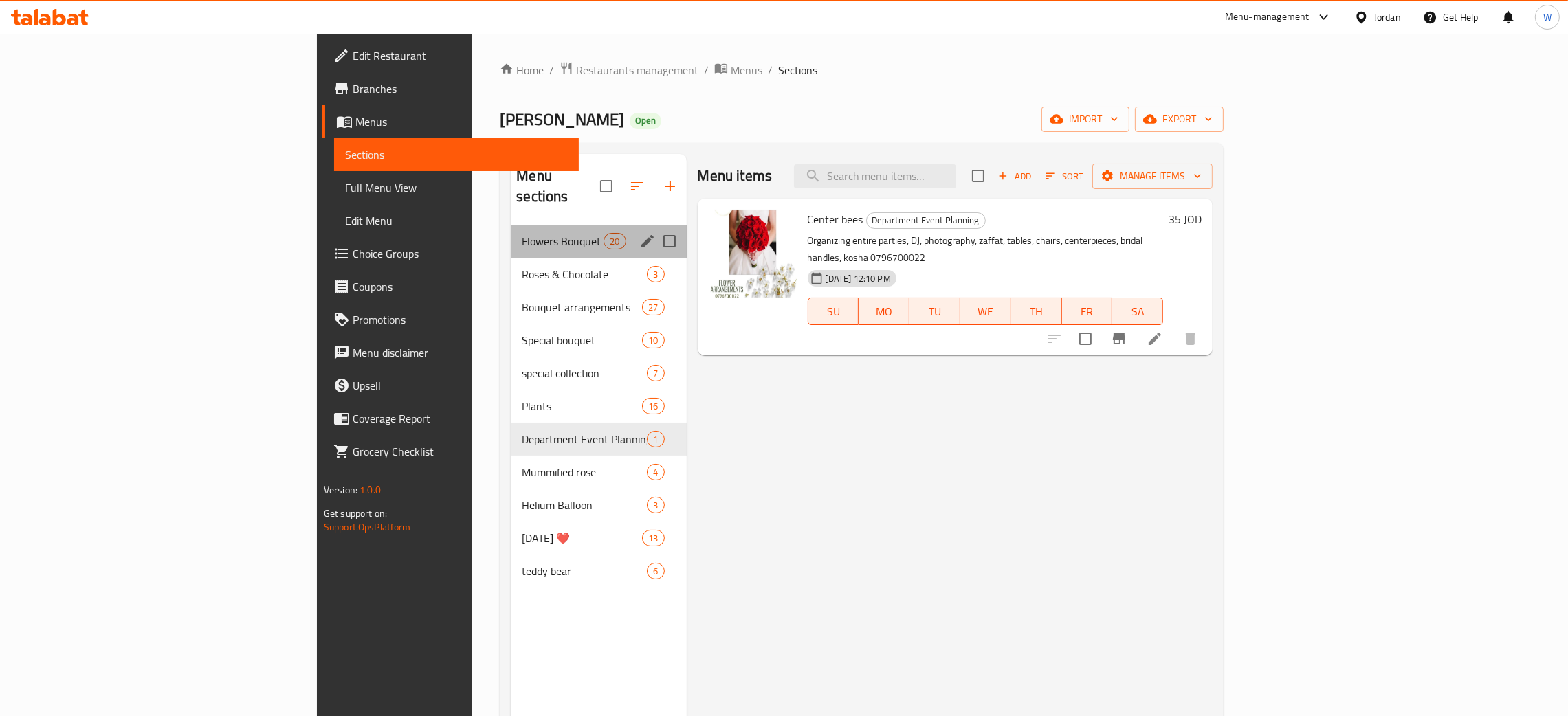
click at [511, 230] on div "Flowers Bouquet 20" at bounding box center [598, 241] width 175 height 33
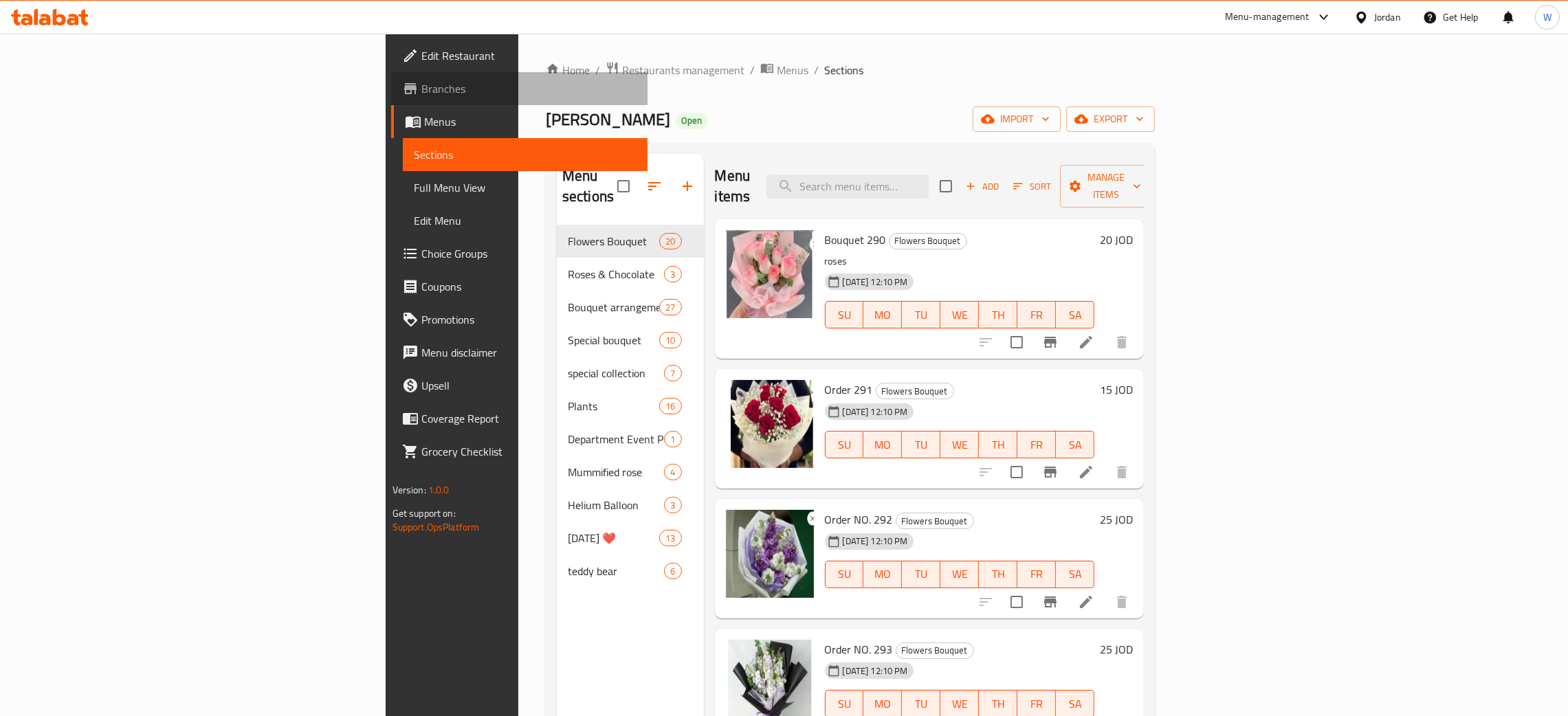
click at [421, 89] on span "Branches" at bounding box center [529, 88] width 215 height 16
